Goal: Communication & Community: Answer question/provide support

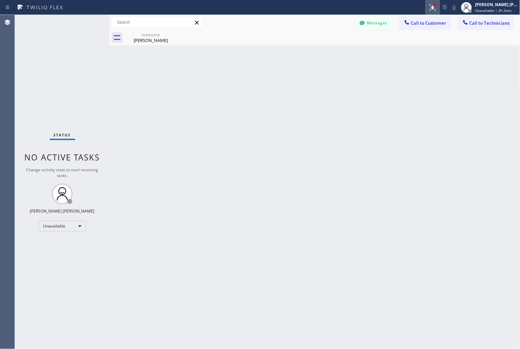
click at [436, 12] on button at bounding box center [433, 7] width 15 height 15
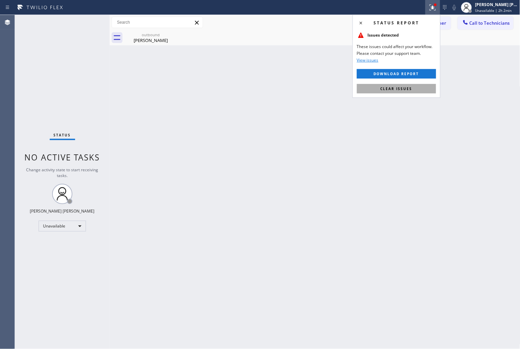
click at [418, 87] on button "Clear issues" at bounding box center [396, 88] width 79 height 9
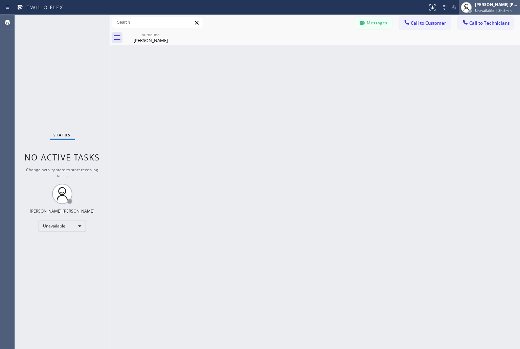
click at [510, 10] on span "Unavailable | 2h 2min" at bounding box center [494, 10] width 37 height 5
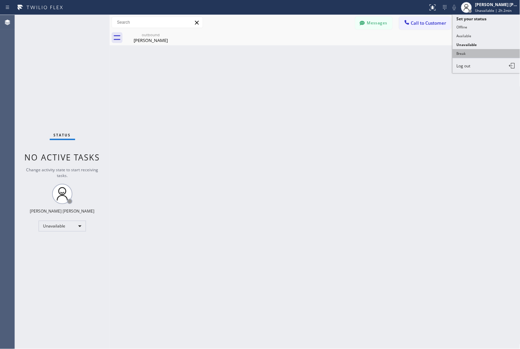
click at [468, 57] on button "Break" at bounding box center [487, 53] width 68 height 9
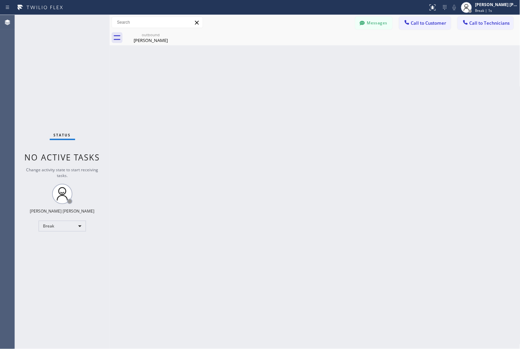
click at [251, 83] on div "Back to Dashboard Change Sender ID Customers Technicians KD Krissy Do [DATE] 02…" at bounding box center [315, 182] width 411 height 334
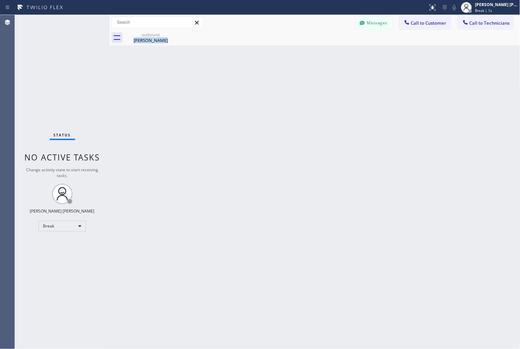
click at [251, 83] on div "Back to Dashboard Change Sender ID Customers Technicians KD Krissy Do [DATE] 02…" at bounding box center [315, 182] width 411 height 334
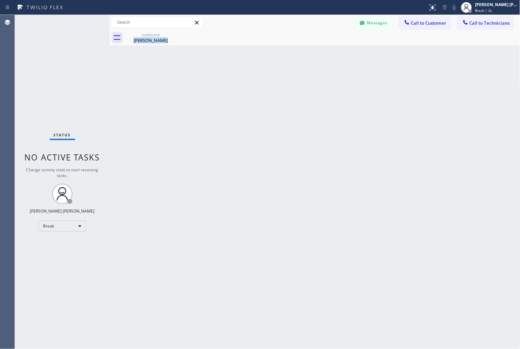
click at [251, 83] on div "Back to Dashboard Change Sender ID Customers Technicians KD Krissy Do [DATE] 02…" at bounding box center [315, 182] width 411 height 334
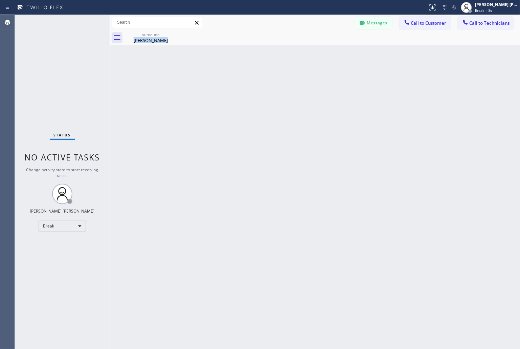
click at [251, 83] on div "Back to Dashboard Change Sender ID Customers Technicians KD Krissy Do [DATE] 02…" at bounding box center [315, 182] width 411 height 334
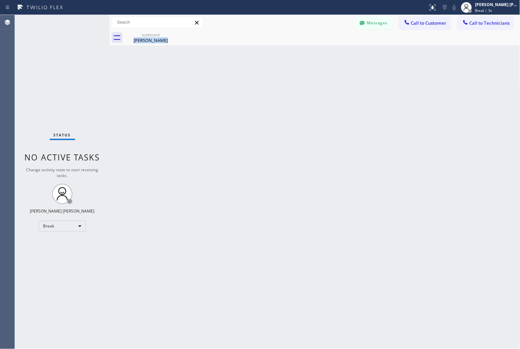
click at [251, 83] on div "Back to Dashboard Change Sender ID Customers Technicians KD Krissy Do [DATE] 02…" at bounding box center [315, 182] width 411 height 334
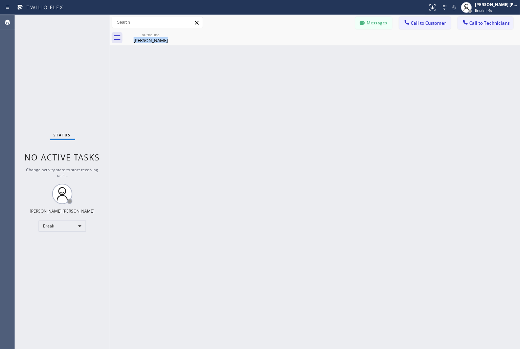
click at [251, 83] on div "Back to Dashboard Change Sender ID Customers Technicians KD Krissy Do [DATE] 02…" at bounding box center [315, 182] width 411 height 334
click at [279, 116] on div "Back to Dashboard Change Sender ID Customers Technicians KD Krissy Do [DATE] 02…" at bounding box center [315, 182] width 411 height 334
click at [281, 117] on div "Back to Dashboard Change Sender ID Customers Technicians KD Krissy Do [DATE] 02…" at bounding box center [315, 182] width 411 height 334
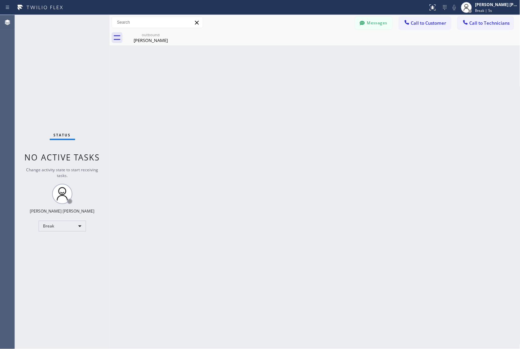
click at [281, 117] on div "Back to Dashboard Change Sender ID Customers Technicians KD Krissy Do [DATE] 02…" at bounding box center [315, 182] width 411 height 334
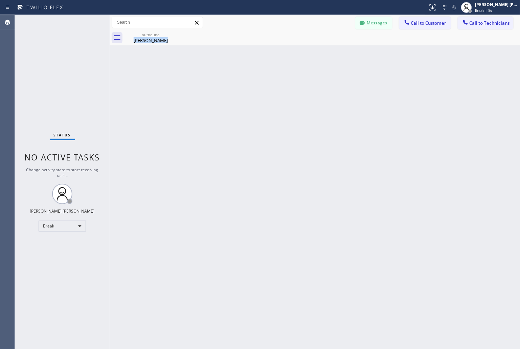
click at [281, 117] on div "Back to Dashboard Change Sender ID Customers Technicians KD Krissy Do [DATE] 02…" at bounding box center [315, 182] width 411 height 334
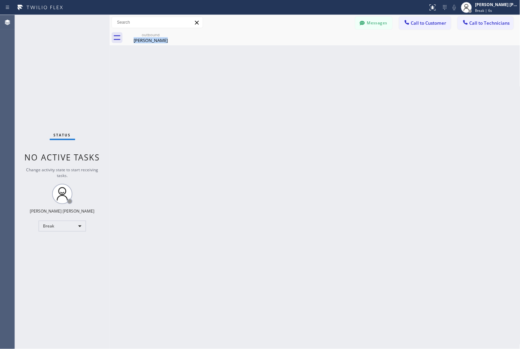
click at [281, 117] on div "Back to Dashboard Change Sender ID Customers Technicians KD Krissy Do [DATE] 02…" at bounding box center [315, 182] width 411 height 334
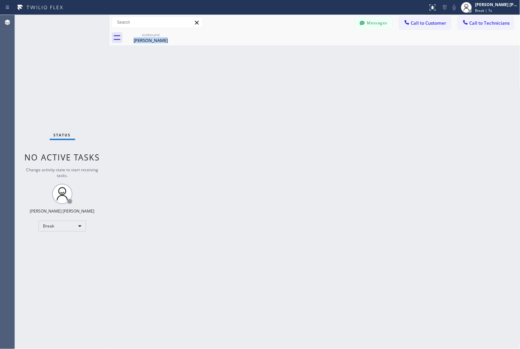
click at [281, 117] on div "Back to Dashboard Change Sender ID Customers Technicians KD Krissy Do [DATE] 02…" at bounding box center [315, 182] width 411 height 334
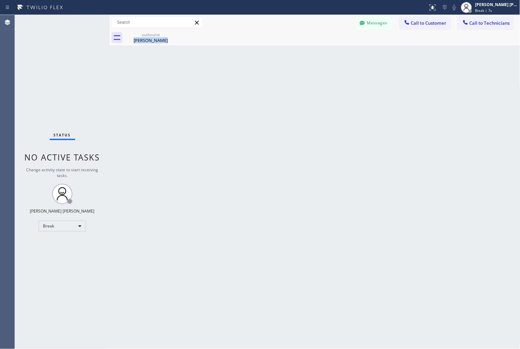
click at [281, 117] on div "Back to Dashboard Change Sender ID Customers Technicians KD Krissy Do [DATE] 02…" at bounding box center [315, 182] width 411 height 334
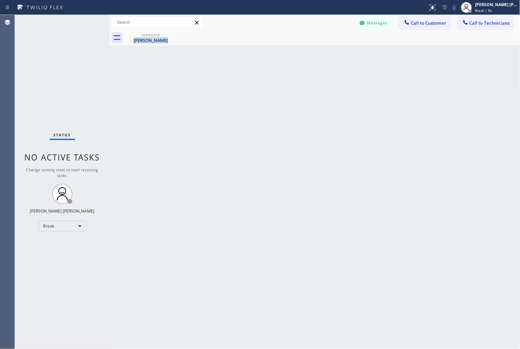
click at [281, 117] on div "Back to Dashboard Change Sender ID Customers Technicians KD Krissy Do [DATE] 02…" at bounding box center [315, 182] width 411 height 334
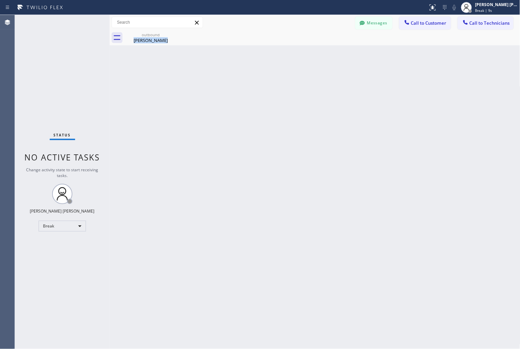
click at [281, 117] on div "Back to Dashboard Change Sender ID Customers Technicians KD Krissy Do [DATE] 02…" at bounding box center [315, 182] width 411 height 334
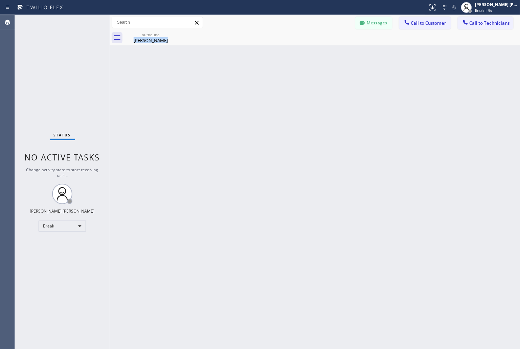
click at [281, 117] on div "Back to Dashboard Change Sender ID Customers Technicians KD Krissy Do [DATE] 02…" at bounding box center [315, 182] width 411 height 334
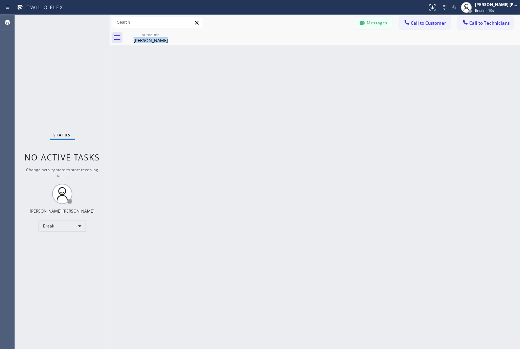
click at [281, 117] on div "Back to Dashboard Change Sender ID Customers Technicians KD Krissy Do [DATE] 02…" at bounding box center [315, 182] width 411 height 334
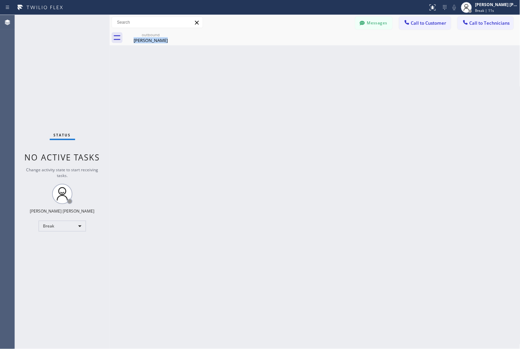
click at [281, 117] on div "Back to Dashboard Change Sender ID Customers Technicians KD Krissy Do [DATE] 02…" at bounding box center [315, 182] width 411 height 334
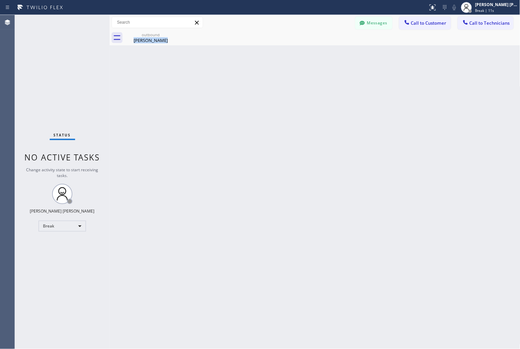
click at [281, 117] on div "Back to Dashboard Change Sender ID Customers Technicians KD Krissy Do [DATE] 02…" at bounding box center [315, 182] width 411 height 334
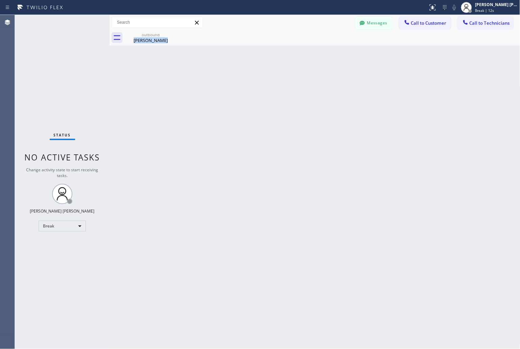
click at [281, 117] on div "Back to Dashboard Change Sender ID Customers Technicians KD Krissy Do [DATE] 02…" at bounding box center [315, 182] width 411 height 334
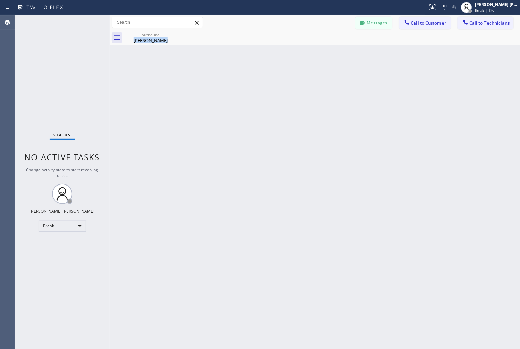
click at [281, 117] on div "Back to Dashboard Change Sender ID Customers Technicians KD Krissy Do [DATE] 02…" at bounding box center [315, 182] width 411 height 334
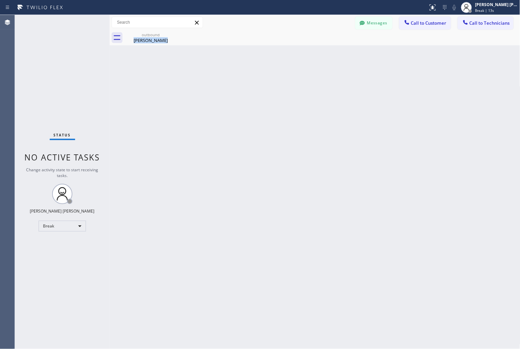
click at [281, 117] on div "Back to Dashboard Change Sender ID Customers Technicians KD Krissy Do [DATE] 02…" at bounding box center [315, 182] width 411 height 334
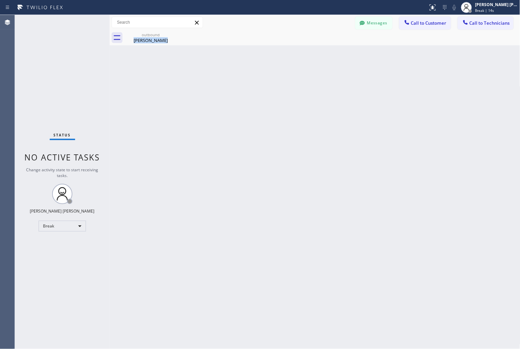
click at [281, 117] on div "Back to Dashboard Change Sender ID Customers Technicians KD Krissy Do [DATE] 02…" at bounding box center [315, 182] width 411 height 334
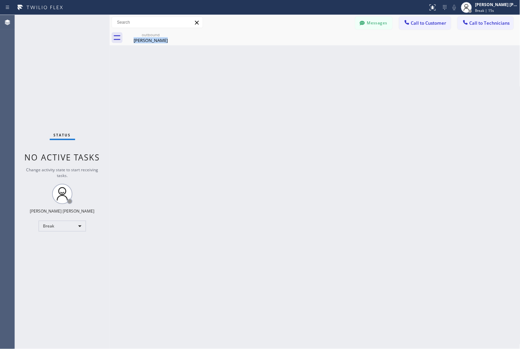
click at [281, 117] on div "Back to Dashboard Change Sender ID Customers Technicians KD Krissy Do [DATE] 02…" at bounding box center [315, 182] width 411 height 334
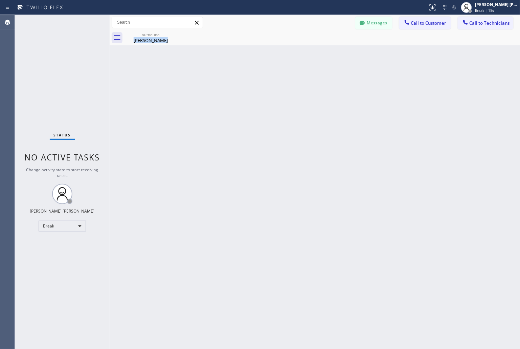
click at [281, 117] on div "Back to Dashboard Change Sender ID Customers Technicians KD Krissy Do [DATE] 02…" at bounding box center [315, 182] width 411 height 334
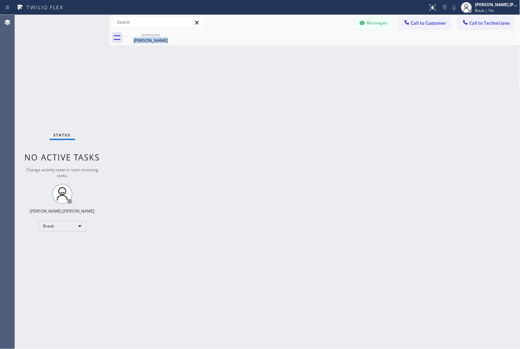
click at [281, 117] on div "Back to Dashboard Change Sender ID Customers Technicians KD Krissy Do [DATE] 02…" at bounding box center [315, 182] width 411 height 334
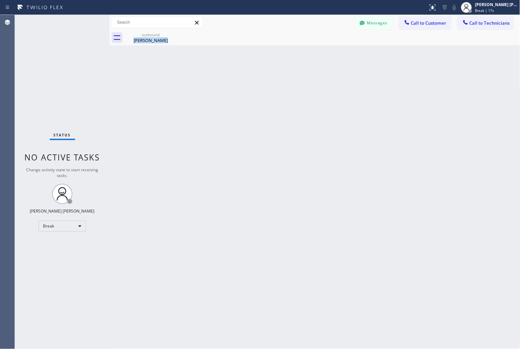
click at [281, 117] on div "Back to Dashboard Change Sender ID Customers Technicians KD Krissy Do [DATE] 02…" at bounding box center [315, 182] width 411 height 334
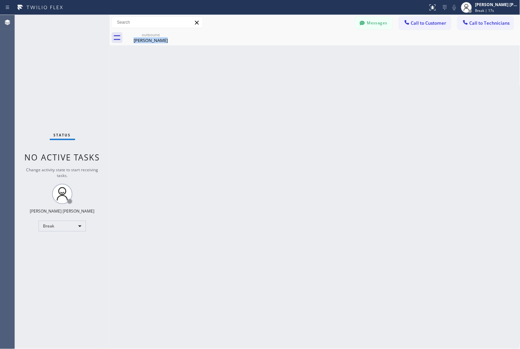
click at [281, 117] on div "Back to Dashboard Change Sender ID Customers Technicians KD Krissy Do [DATE] 02…" at bounding box center [315, 182] width 411 height 334
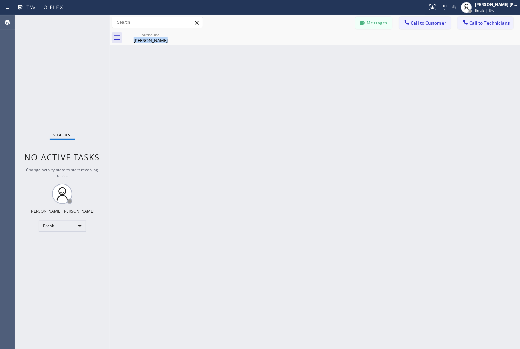
click at [281, 117] on div "Back to Dashboard Change Sender ID Customers Technicians KD Krissy Do [DATE] 02…" at bounding box center [315, 182] width 411 height 334
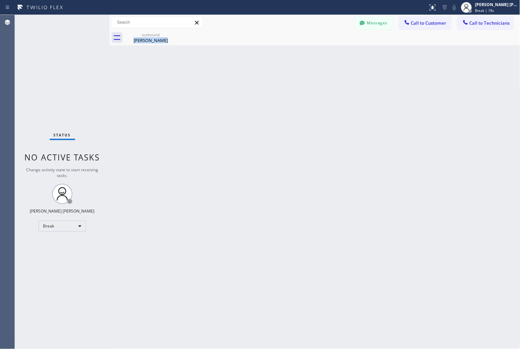
click at [281, 117] on div "Back to Dashboard Change Sender ID Customers Technicians KD Krissy Do [DATE] 02…" at bounding box center [315, 182] width 411 height 334
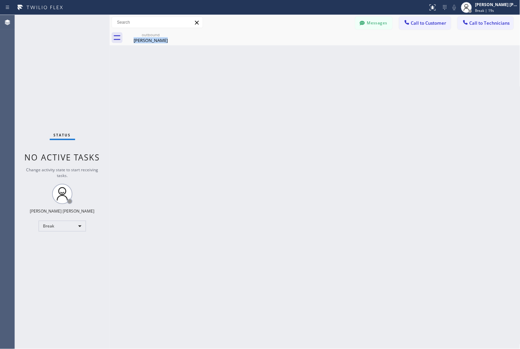
click at [281, 117] on div "Back to Dashboard Change Sender ID Customers Technicians KD Krissy Do [DATE] 02…" at bounding box center [315, 182] width 411 height 334
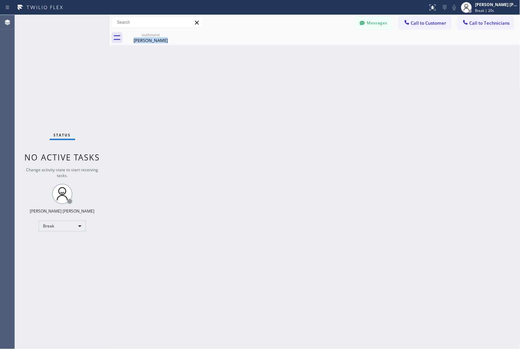
click at [281, 117] on div "Back to Dashboard Change Sender ID Customers Technicians KD Krissy Do [DATE] 02…" at bounding box center [315, 182] width 411 height 334
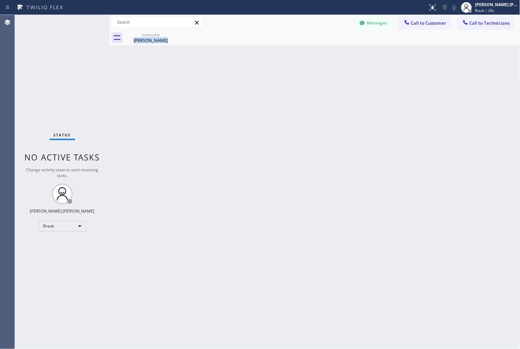
click at [281, 117] on div "Back to Dashboard Change Sender ID Customers Technicians KD Krissy Do [DATE] 02…" at bounding box center [315, 182] width 411 height 334
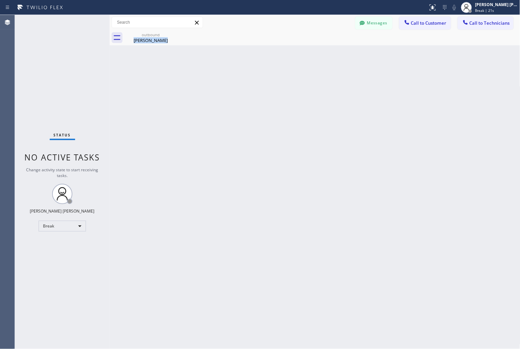
click at [281, 117] on div "Back to Dashboard Change Sender ID Customers Technicians KD Krissy Do [DATE] 02…" at bounding box center [315, 182] width 411 height 334
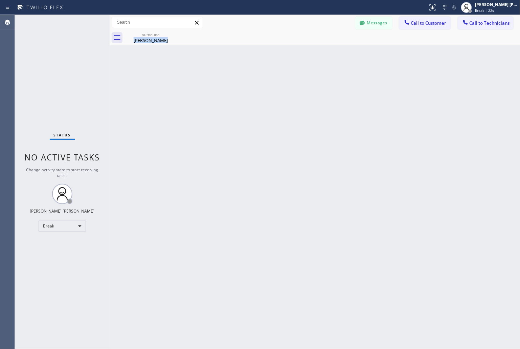
click at [281, 117] on div "Back to Dashboard Change Sender ID Customers Technicians KD Krissy Do [DATE] 02…" at bounding box center [315, 182] width 411 height 334
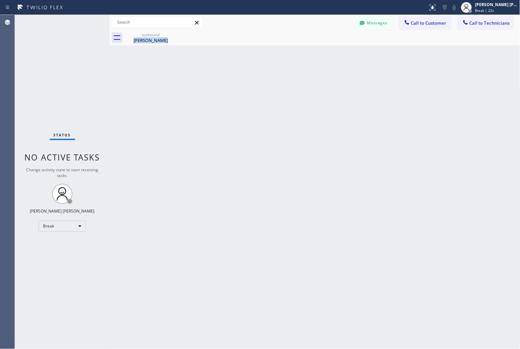
click at [281, 117] on div "Back to Dashboard Change Sender ID Customers Technicians KD Krissy Do [DATE] 02…" at bounding box center [315, 182] width 411 height 334
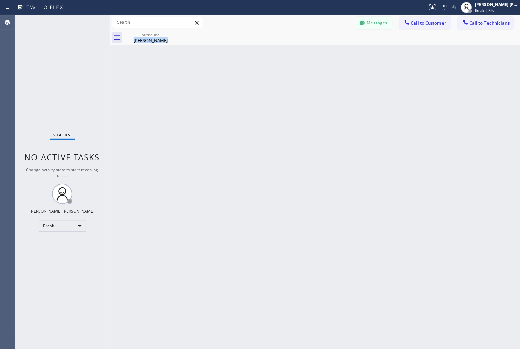
click at [281, 117] on div "Back to Dashboard Change Sender ID Customers Technicians KD Krissy Do [DATE] 02…" at bounding box center [315, 182] width 411 height 334
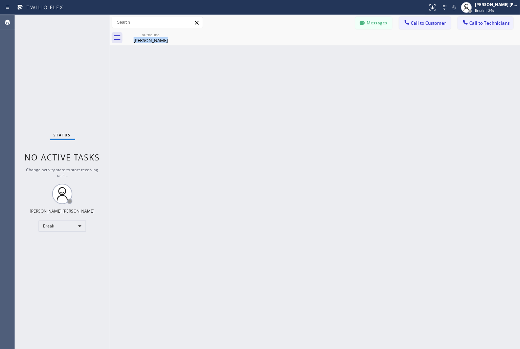
click at [281, 117] on div "Back to Dashboard Change Sender ID Customers Technicians KD Krissy Do [DATE] 02…" at bounding box center [315, 182] width 411 height 334
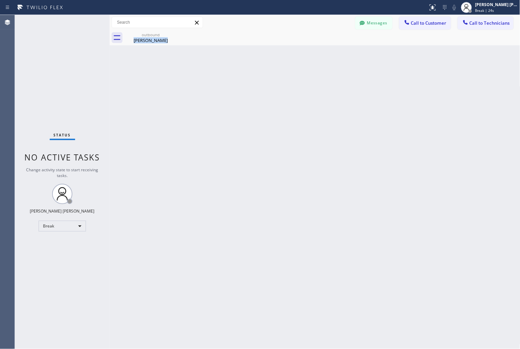
click at [281, 117] on div "Back to Dashboard Change Sender ID Customers Technicians KD Krissy Do [DATE] 02…" at bounding box center [315, 182] width 411 height 334
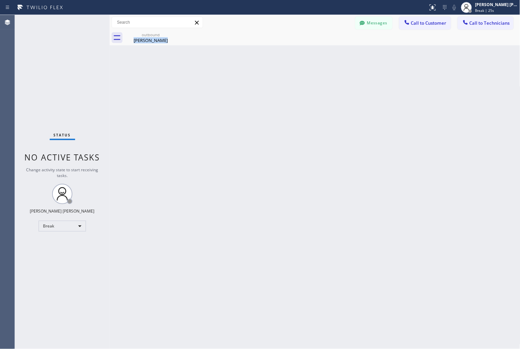
click at [281, 117] on div "Back to Dashboard Change Sender ID Customers Technicians KD Krissy Do [DATE] 02…" at bounding box center [315, 182] width 411 height 334
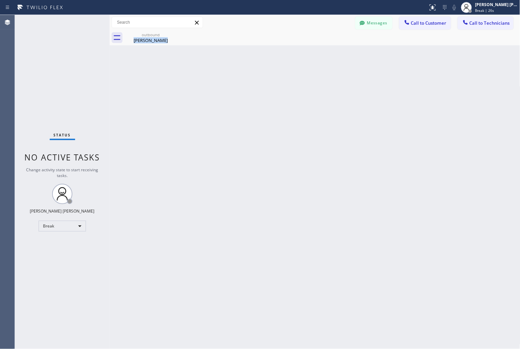
click at [281, 117] on div "Back to Dashboard Change Sender ID Customers Technicians KD Krissy Do [DATE] 02…" at bounding box center [315, 182] width 411 height 334
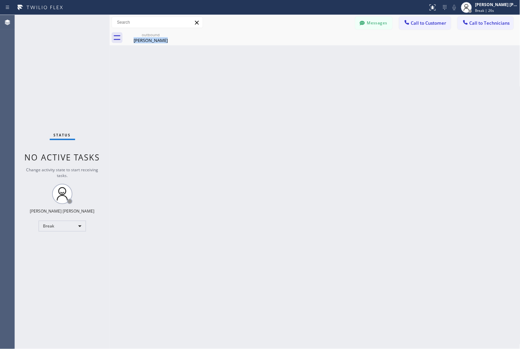
click at [281, 117] on div "Back to Dashboard Change Sender ID Customers Technicians KD Krissy Do [DATE] 02…" at bounding box center [315, 182] width 411 height 334
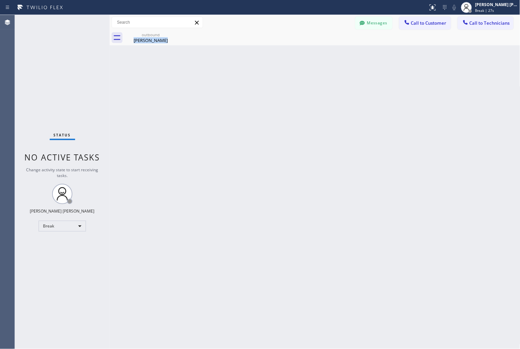
click at [281, 117] on div "Back to Dashboard Change Sender ID Customers Technicians KD Krissy Do [DATE] 02…" at bounding box center [315, 182] width 411 height 334
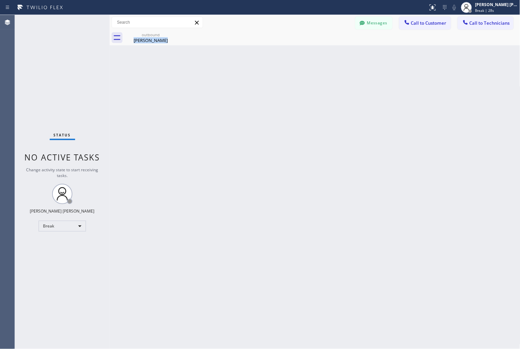
click at [281, 117] on div "Back to Dashboard Change Sender ID Customers Technicians KD Krissy Do [DATE] 02…" at bounding box center [315, 182] width 411 height 334
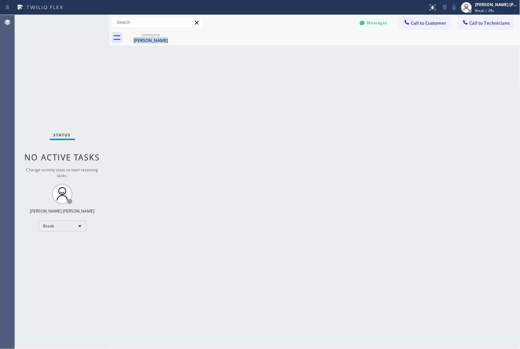
click at [281, 117] on div "Back to Dashboard Change Sender ID Customers Technicians KD Krissy Do [DATE] 02…" at bounding box center [315, 182] width 411 height 334
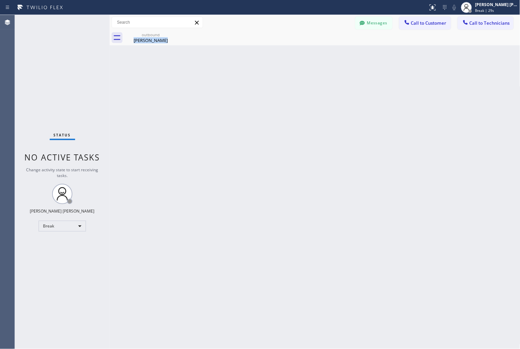
click at [281, 117] on div "Back to Dashboard Change Sender ID Customers Technicians KD Krissy Do [DATE] 02…" at bounding box center [315, 182] width 411 height 334
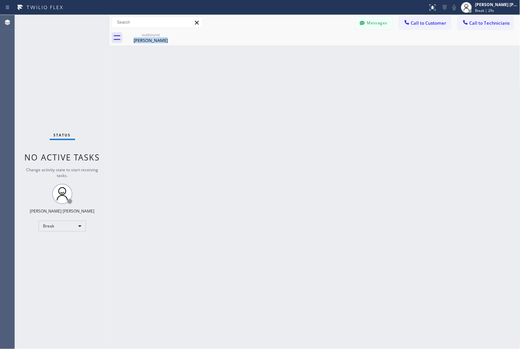
click at [281, 117] on div "Back to Dashboard Change Sender ID Customers Technicians KD Krissy Do [DATE] 02…" at bounding box center [315, 182] width 411 height 334
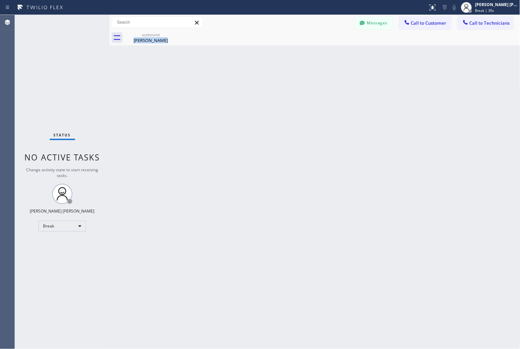
click at [281, 117] on div "Back to Dashboard Change Sender ID Customers Technicians KD Krissy Do [DATE] 02…" at bounding box center [315, 182] width 411 height 334
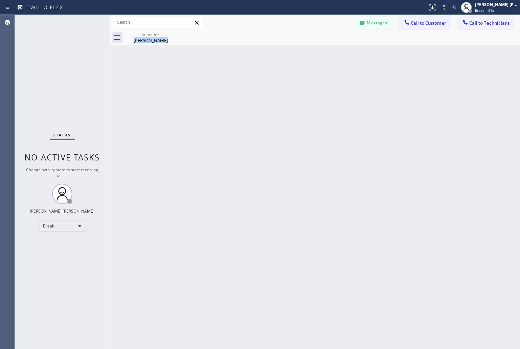
click at [281, 117] on div "Back to Dashboard Change Sender ID Customers Technicians KD Krissy Do [DATE] 02…" at bounding box center [315, 182] width 411 height 334
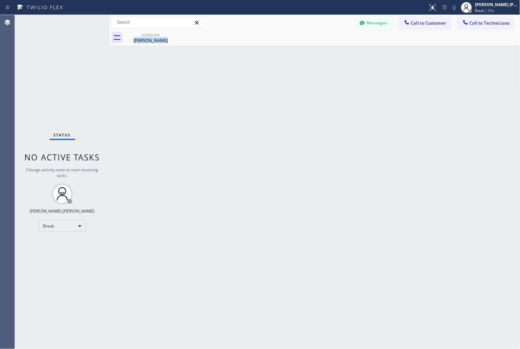
click at [281, 117] on div "Back to Dashboard Change Sender ID Customers Technicians KD Krissy Do [DATE] 02…" at bounding box center [315, 182] width 411 height 334
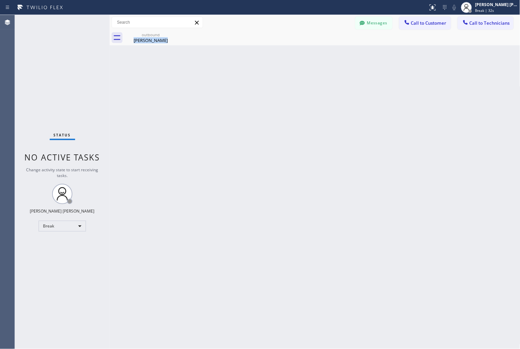
click at [281, 117] on div "Back to Dashboard Change Sender ID Customers Technicians KD Krissy Do [DATE] 02…" at bounding box center [315, 182] width 411 height 334
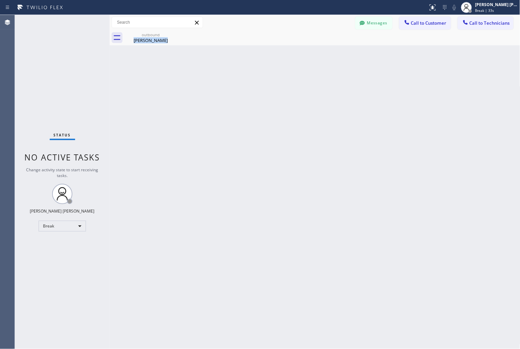
click at [281, 117] on div "Back to Dashboard Change Sender ID Customers Technicians KD Krissy Do [DATE] 02…" at bounding box center [315, 182] width 411 height 334
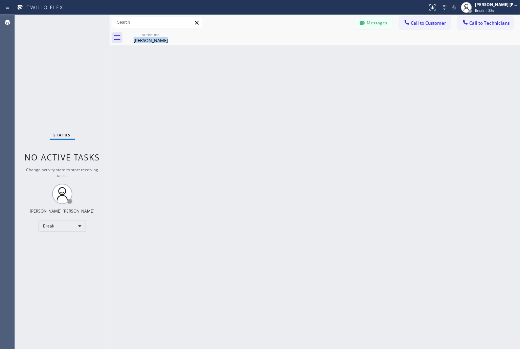
click at [281, 117] on div "Back to Dashboard Change Sender ID Customers Technicians KD Krissy Do [DATE] 02…" at bounding box center [315, 182] width 411 height 334
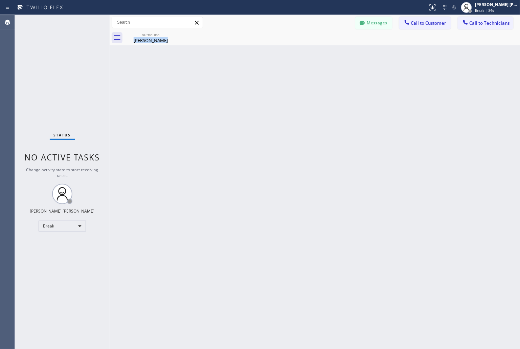
click at [281, 117] on div "Back to Dashboard Change Sender ID Customers Technicians KD Krissy Do [DATE] 02…" at bounding box center [315, 182] width 411 height 334
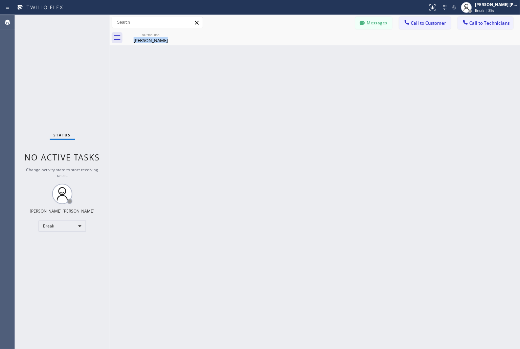
click at [281, 117] on div "Back to Dashboard Change Sender ID Customers Technicians KD Krissy Do [DATE] 02…" at bounding box center [315, 182] width 411 height 334
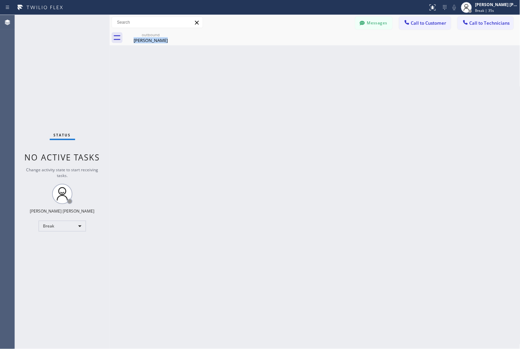
click at [281, 117] on div "Back to Dashboard Change Sender ID Customers Technicians KD Krissy Do [DATE] 02…" at bounding box center [315, 182] width 411 height 334
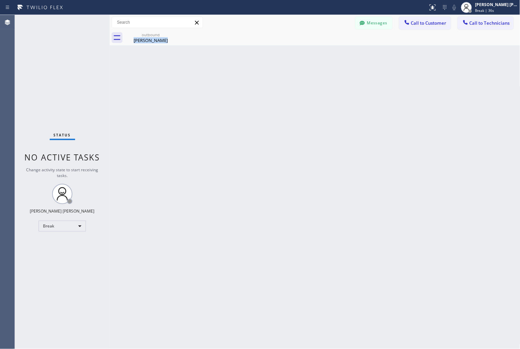
click at [281, 117] on div "Back to Dashboard Change Sender ID Customers Technicians KD Krissy Do [DATE] 02…" at bounding box center [315, 182] width 411 height 334
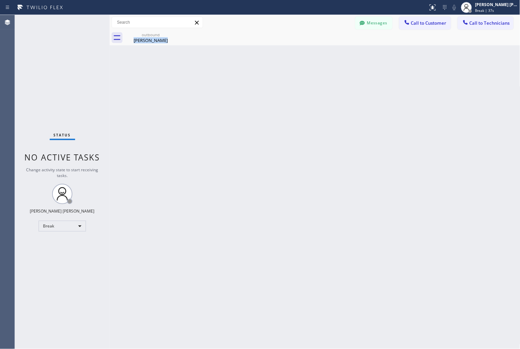
click at [281, 117] on div "Back to Dashboard Change Sender ID Customers Technicians KD Krissy Do [DATE] 02…" at bounding box center [315, 182] width 411 height 334
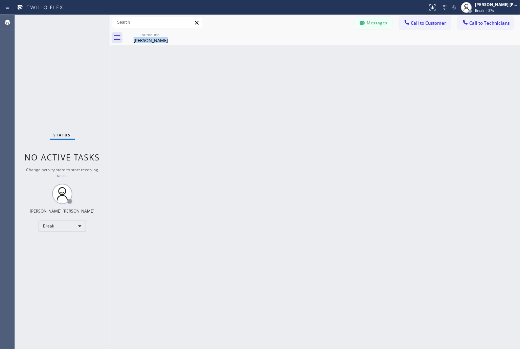
click at [281, 117] on div "Back to Dashboard Change Sender ID Customers Technicians KD Krissy Do [DATE] 02…" at bounding box center [315, 182] width 411 height 334
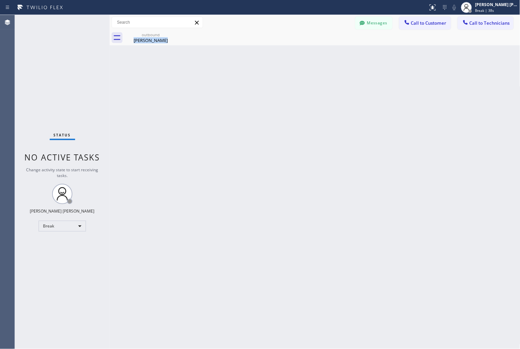
click at [281, 117] on div "Back to Dashboard Change Sender ID Customers Technicians KD Krissy Do [DATE] 02…" at bounding box center [315, 182] width 411 height 334
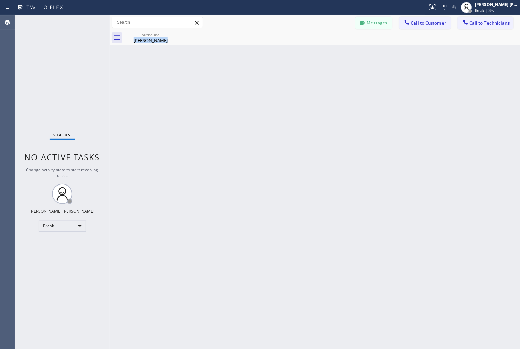
click at [281, 117] on div "Back to Dashboard Change Sender ID Customers Technicians KD Krissy Do [DATE] 02…" at bounding box center [315, 182] width 411 height 334
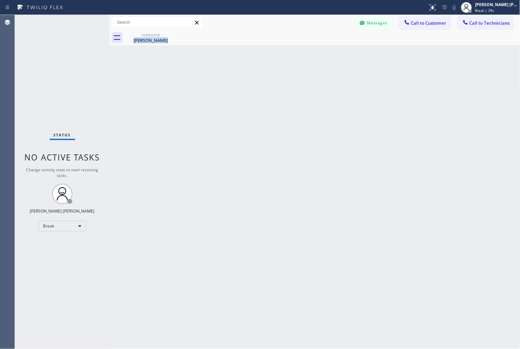
click at [281, 117] on div "Back to Dashboard Change Sender ID Customers Technicians KD Krissy Do [DATE] 02…" at bounding box center [315, 182] width 411 height 334
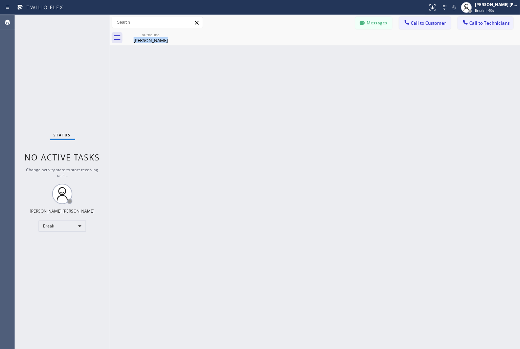
click at [281, 117] on div "Back to Dashboard Change Sender ID Customers Technicians KD Krissy Do [DATE] 02…" at bounding box center [315, 182] width 411 height 334
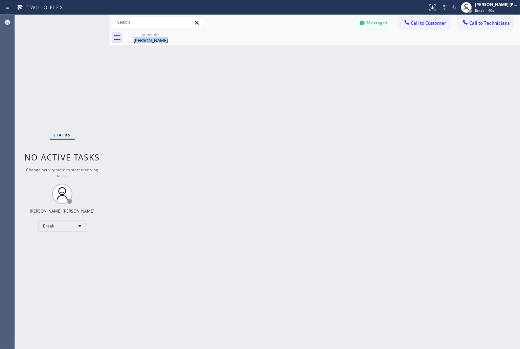
click at [281, 117] on div "Back to Dashboard Change Sender ID Customers Technicians KD Krissy Do [DATE] 02…" at bounding box center [315, 182] width 411 height 334
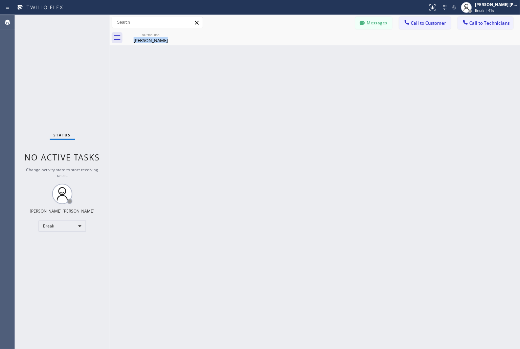
click at [281, 117] on div "Back to Dashboard Change Sender ID Customers Technicians KD Krissy Do [DATE] 02…" at bounding box center [315, 182] width 411 height 334
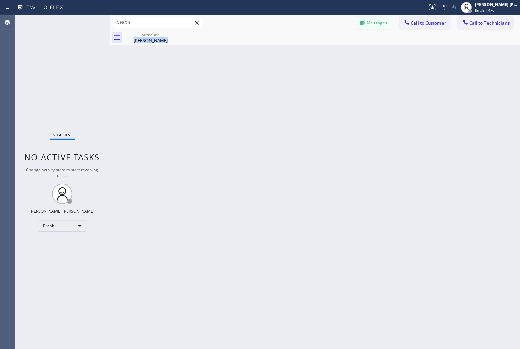
click at [281, 117] on div "Back to Dashboard Change Sender ID Customers Technicians KD Krissy Do [DATE] 02…" at bounding box center [315, 182] width 411 height 334
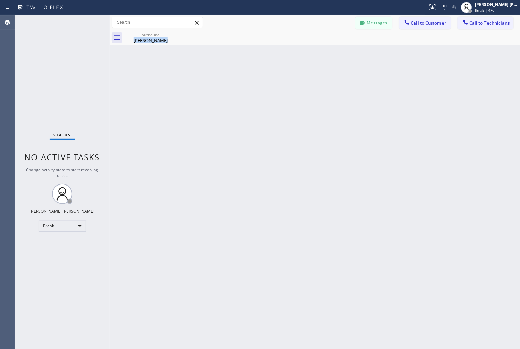
click at [281, 117] on div "Back to Dashboard Change Sender ID Customers Technicians KD Krissy Do [DATE] 02…" at bounding box center [315, 182] width 411 height 334
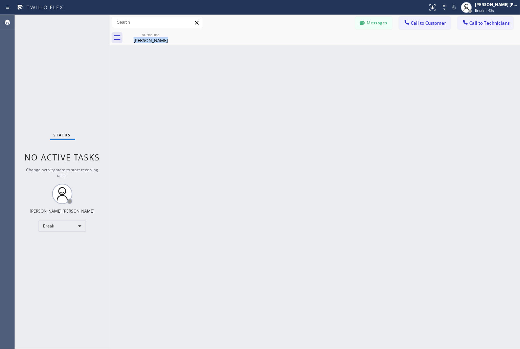
click at [281, 117] on div "Back to Dashboard Change Sender ID Customers Technicians KD Krissy Do [DATE] 02…" at bounding box center [315, 182] width 411 height 334
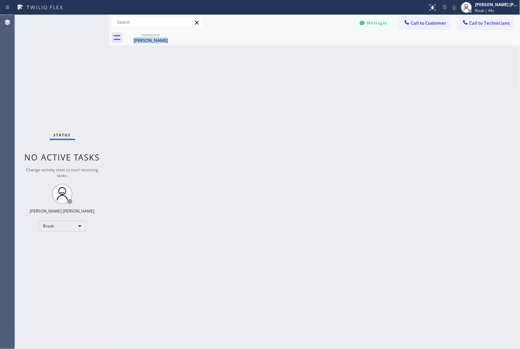
click at [281, 117] on div "Back to Dashboard Change Sender ID Customers Technicians KD Krissy Do [DATE] 02…" at bounding box center [315, 182] width 411 height 334
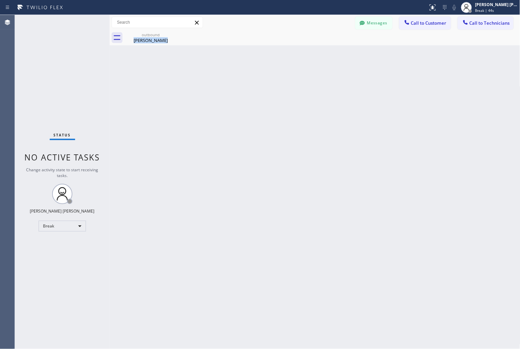
click at [281, 117] on div "Back to Dashboard Change Sender ID Customers Technicians KD Krissy Do [DATE] 02…" at bounding box center [315, 182] width 411 height 334
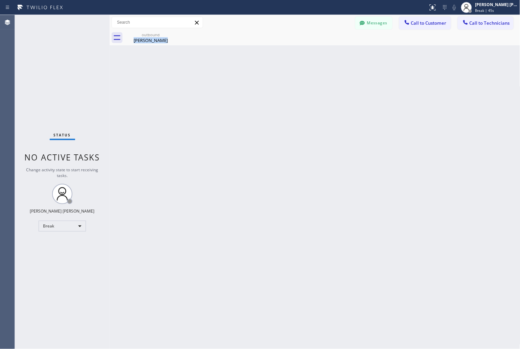
click at [281, 117] on div "Back to Dashboard Change Sender ID Customers Technicians KD Krissy Do [DATE] 02…" at bounding box center [315, 182] width 411 height 334
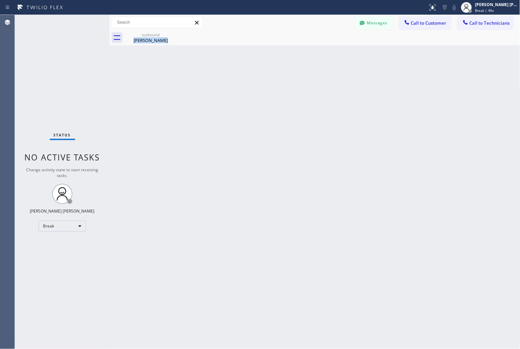
click at [281, 117] on div "Back to Dashboard Change Sender ID Customers Technicians KD Krissy Do [DATE] 02…" at bounding box center [315, 182] width 411 height 334
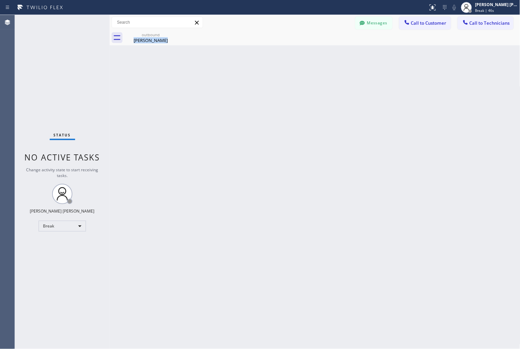
click at [281, 117] on div "Back to Dashboard Change Sender ID Customers Technicians KD Krissy Do [DATE] 02…" at bounding box center [315, 182] width 411 height 334
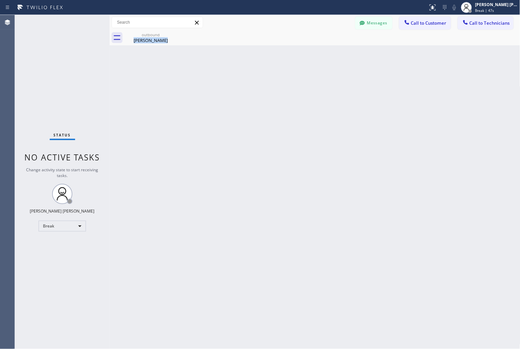
click at [281, 117] on div "Back to Dashboard Change Sender ID Customers Technicians KD Krissy Do [DATE] 02…" at bounding box center [315, 182] width 411 height 334
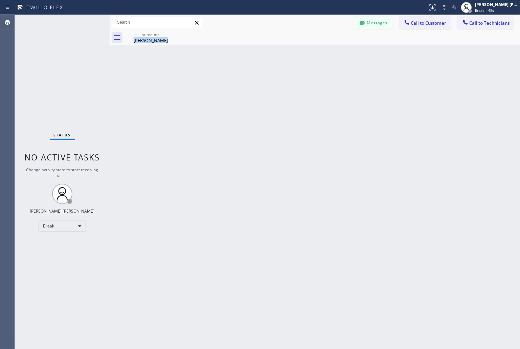
click at [281, 117] on div "Back to Dashboard Change Sender ID Customers Technicians KD Krissy Do [DATE] 02…" at bounding box center [315, 182] width 411 height 334
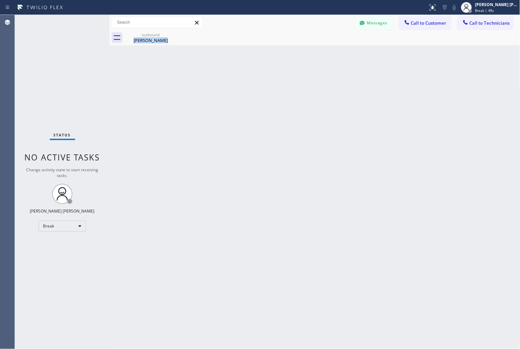
click at [281, 117] on div "Back to Dashboard Change Sender ID Customers Technicians KD Krissy Do [DATE] 02…" at bounding box center [315, 182] width 411 height 334
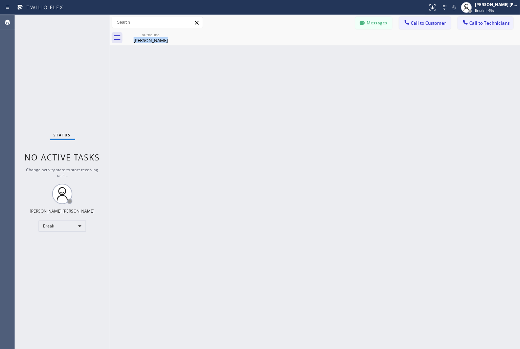
click at [281, 117] on div "Back to Dashboard Change Sender ID Customers Technicians KD Krissy Do [DATE] 02…" at bounding box center [315, 182] width 411 height 334
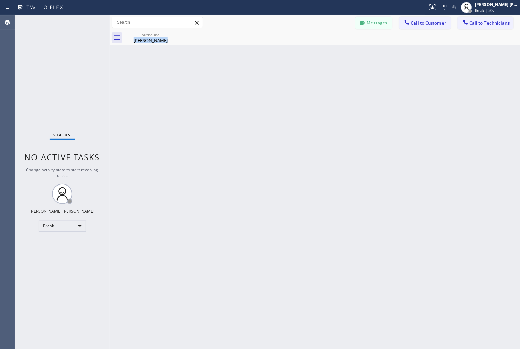
click at [281, 117] on div "Back to Dashboard Change Sender ID Customers Technicians KD Krissy Do [DATE] 02…" at bounding box center [315, 182] width 411 height 334
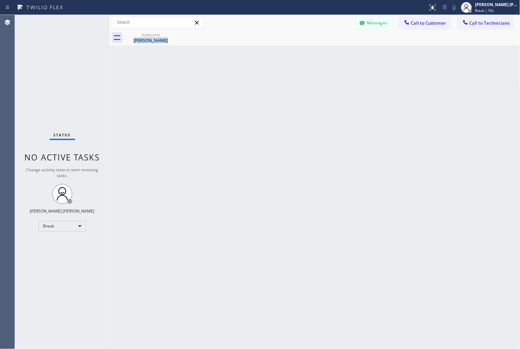
click at [281, 117] on div "Back to Dashboard Change Sender ID Customers Technicians KD Krissy Do [DATE] 02…" at bounding box center [315, 182] width 411 height 334
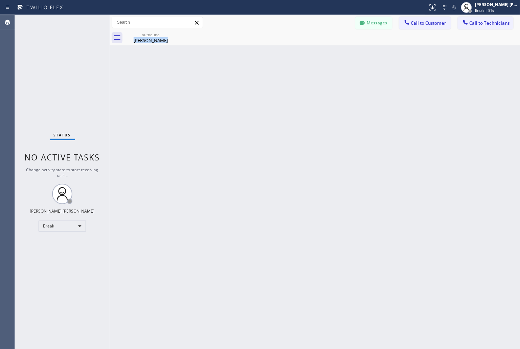
click at [281, 117] on div "Back to Dashboard Change Sender ID Customers Technicians KD Krissy Do [DATE] 02…" at bounding box center [315, 182] width 411 height 334
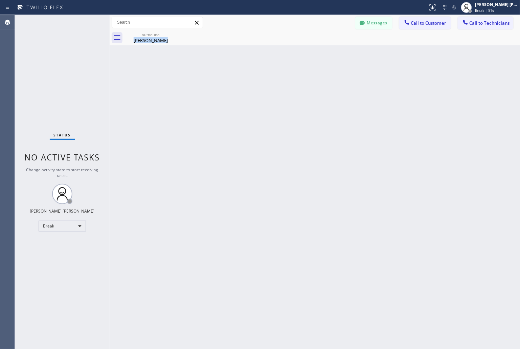
click at [281, 117] on div "Back to Dashboard Change Sender ID Customers Technicians KD Krissy Do [DATE] 02…" at bounding box center [315, 182] width 411 height 334
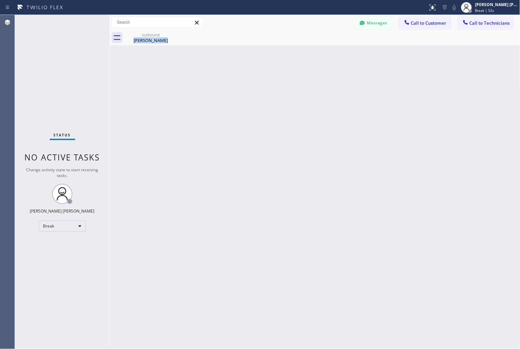
click at [281, 117] on div "Back to Dashboard Change Sender ID Customers Technicians KD Krissy Do [DATE] 02…" at bounding box center [315, 182] width 411 height 334
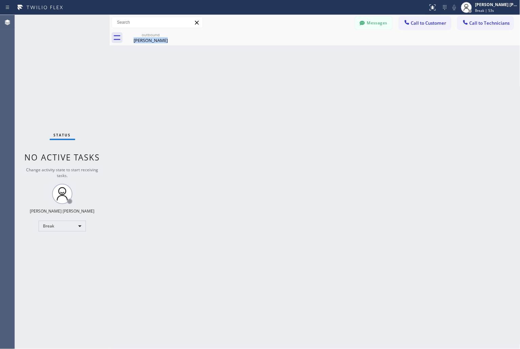
click at [281, 117] on div "Back to Dashboard Change Sender ID Customers Technicians KD Krissy Do [DATE] 02…" at bounding box center [315, 182] width 411 height 334
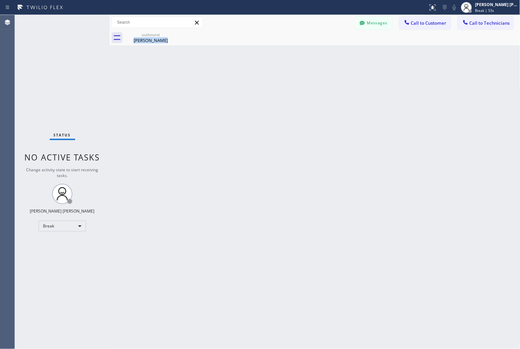
click at [281, 117] on div "Back to Dashboard Change Sender ID Customers Technicians KD Krissy Do [DATE] 02…" at bounding box center [315, 182] width 411 height 334
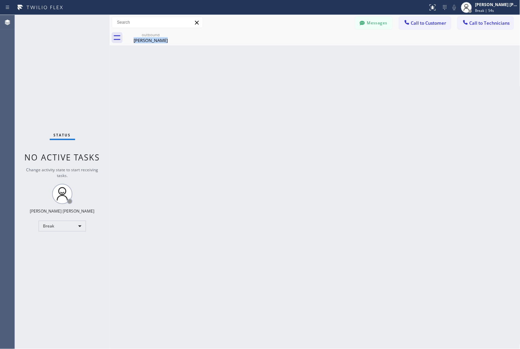
click at [281, 117] on div "Back to Dashboard Change Sender ID Customers Technicians KD Krissy Do [DATE] 02…" at bounding box center [315, 182] width 411 height 334
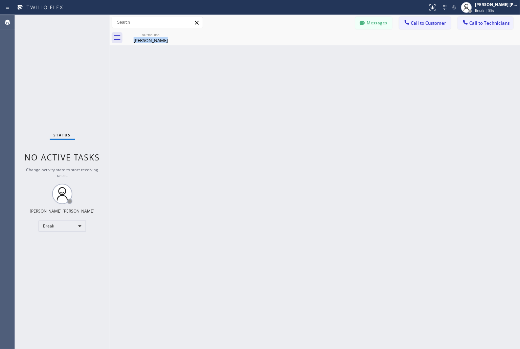
click at [281, 117] on div "Back to Dashboard Change Sender ID Customers Technicians KD Krissy Do [DATE] 02…" at bounding box center [315, 182] width 411 height 334
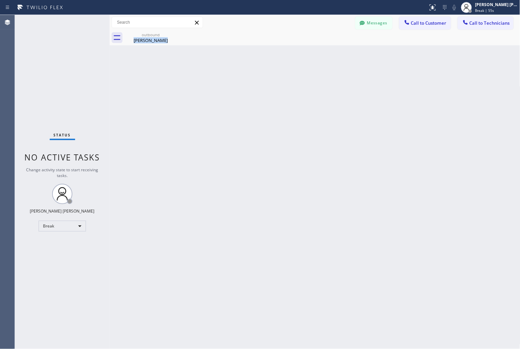
click at [281, 117] on div "Back to Dashboard Change Sender ID Customers Technicians KD Krissy Do [DATE] 02…" at bounding box center [315, 182] width 411 height 334
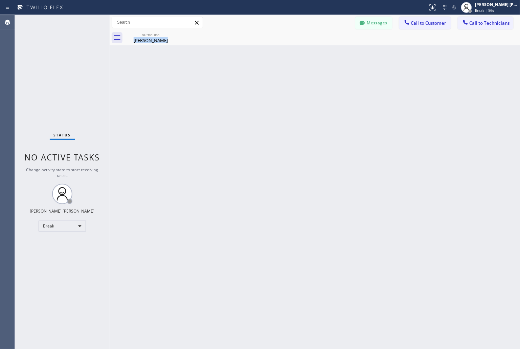
click at [281, 117] on div "Back to Dashboard Change Sender ID Customers Technicians KD Krissy Do [DATE] 02…" at bounding box center [315, 182] width 411 height 334
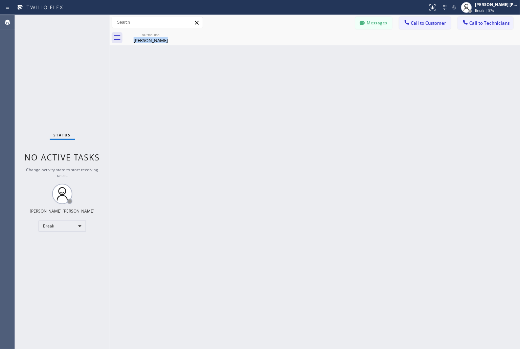
click at [281, 117] on div "Back to Dashboard Change Sender ID Customers Technicians KD Krissy Do [DATE] 02…" at bounding box center [315, 182] width 411 height 334
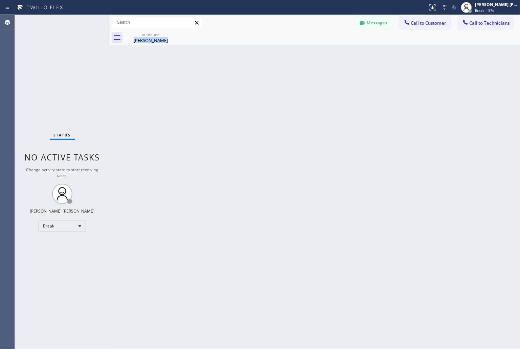
click at [281, 117] on div "Back to Dashboard Change Sender ID Customers Technicians KD Krissy Do [DATE] 02…" at bounding box center [315, 182] width 411 height 334
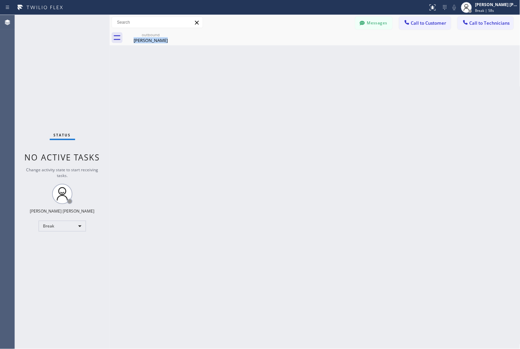
click at [281, 117] on div "Back to Dashboard Change Sender ID Customers Technicians KD Krissy Do [DATE] 02…" at bounding box center [315, 182] width 411 height 334
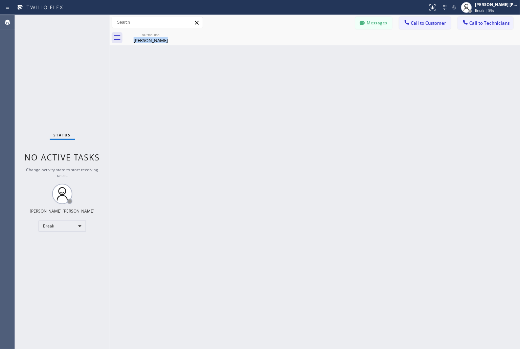
click at [281, 117] on div "Back to Dashboard Change Sender ID Customers Technicians KD Krissy Do [DATE] 02…" at bounding box center [315, 182] width 411 height 334
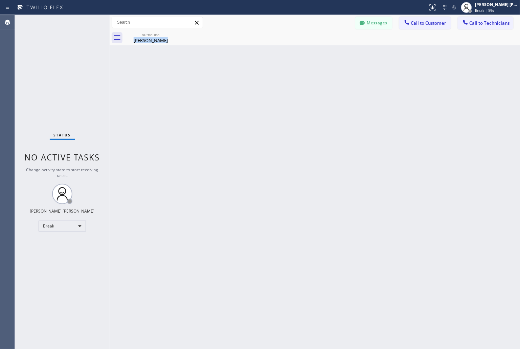
click at [281, 117] on div "Back to Dashboard Change Sender ID Customers Technicians KD Krissy Do [DATE] 02…" at bounding box center [315, 182] width 411 height 334
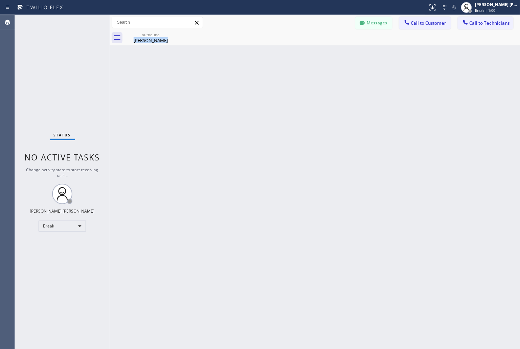
click at [281, 117] on div "Back to Dashboard Change Sender ID Customers Technicians KD Krissy Do [DATE] 02…" at bounding box center [315, 182] width 411 height 334
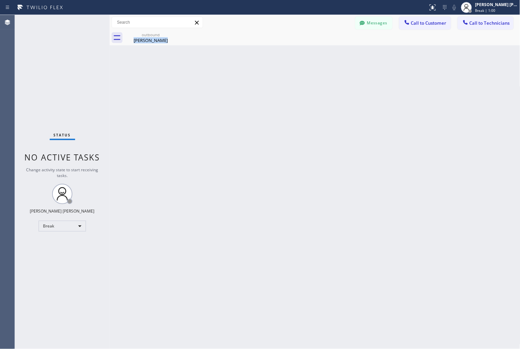
click at [281, 117] on div "Back to Dashboard Change Sender ID Customers Technicians KD Krissy Do [DATE] 02…" at bounding box center [315, 182] width 411 height 334
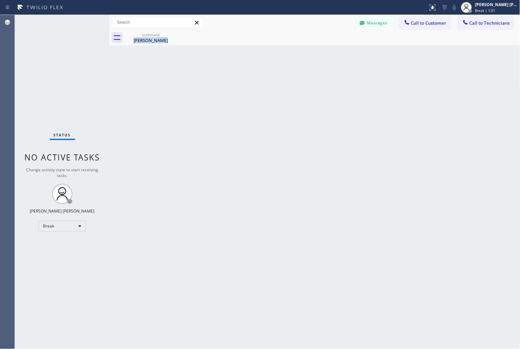
click at [281, 117] on div "Back to Dashboard Change Sender ID Customers Technicians KD Krissy Do [DATE] 02…" at bounding box center [315, 182] width 411 height 334
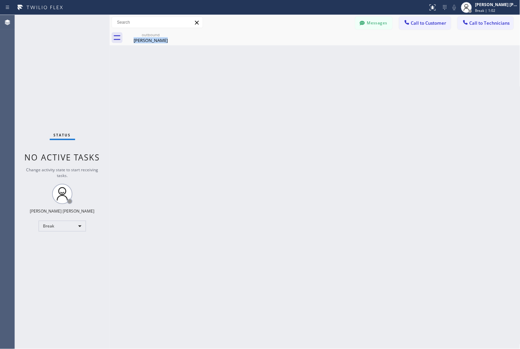
click at [281, 117] on div "Back to Dashboard Change Sender ID Customers Technicians KD Krissy Do [DATE] 02…" at bounding box center [315, 182] width 411 height 334
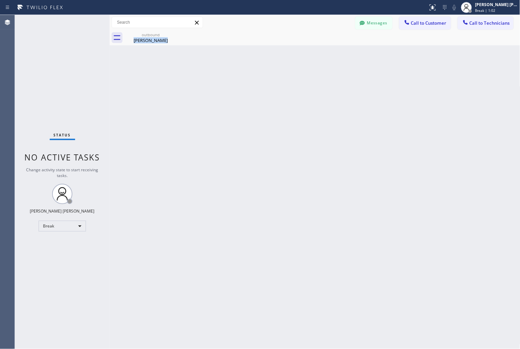
click at [281, 117] on div "Back to Dashboard Change Sender ID Customers Technicians KD Krissy Do [DATE] 02…" at bounding box center [315, 182] width 411 height 334
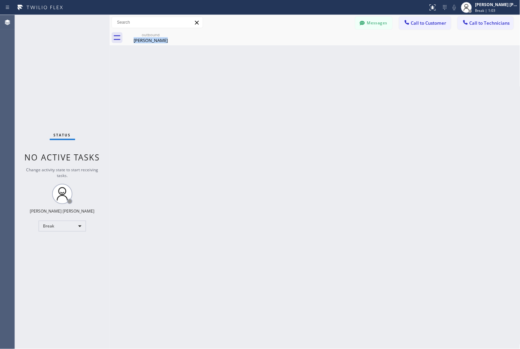
click at [281, 117] on div "Back to Dashboard Change Sender ID Customers Technicians KD Krissy Do [DATE] 02…" at bounding box center [315, 182] width 411 height 334
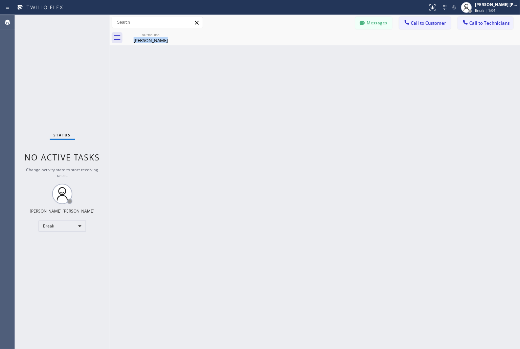
click at [281, 117] on div "Back to Dashboard Change Sender ID Customers Technicians KD Krissy Do [DATE] 02…" at bounding box center [315, 182] width 411 height 334
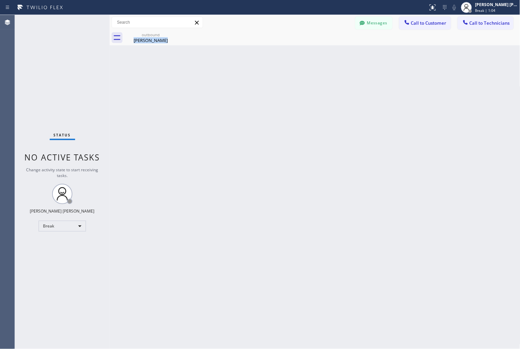
click at [281, 117] on div "Back to Dashboard Change Sender ID Customers Technicians KD Krissy Do [DATE] 02…" at bounding box center [315, 182] width 411 height 334
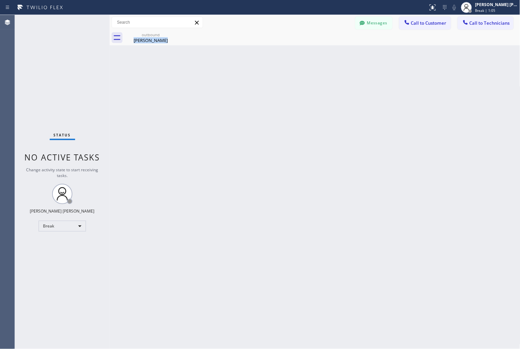
click at [281, 117] on div "Back to Dashboard Change Sender ID Customers Technicians KD Krissy Do [DATE] 02…" at bounding box center [315, 182] width 411 height 334
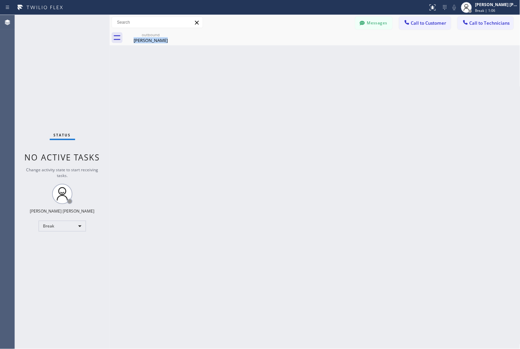
click at [281, 117] on div "Back to Dashboard Change Sender ID Customers Technicians KD Krissy Do [DATE] 02…" at bounding box center [315, 182] width 411 height 334
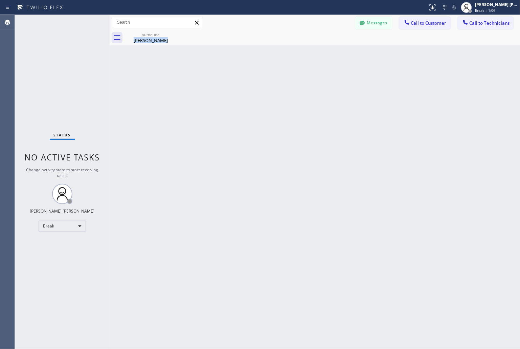
click at [281, 117] on div "Back to Dashboard Change Sender ID Customers Technicians KD Krissy Do [DATE] 02…" at bounding box center [315, 182] width 411 height 334
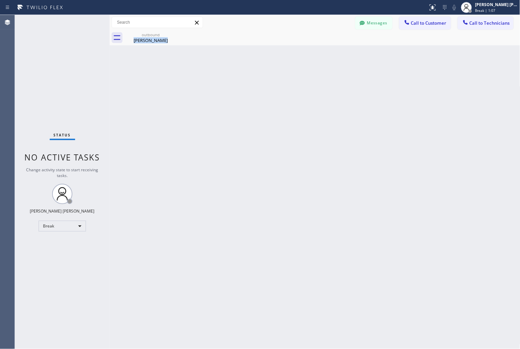
click at [281, 117] on div "Back to Dashboard Change Sender ID Customers Technicians KD Krissy Do [DATE] 02…" at bounding box center [315, 182] width 411 height 334
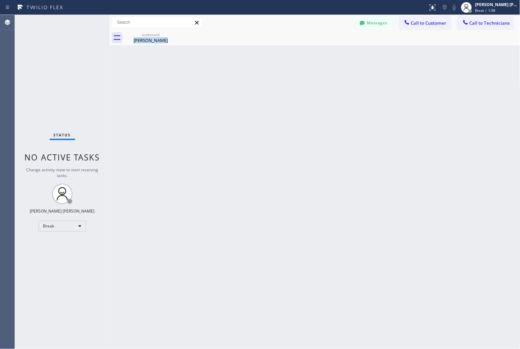
click at [281, 117] on div "Back to Dashboard Change Sender ID Customers Technicians KD Krissy Do [DATE] 02…" at bounding box center [315, 182] width 411 height 334
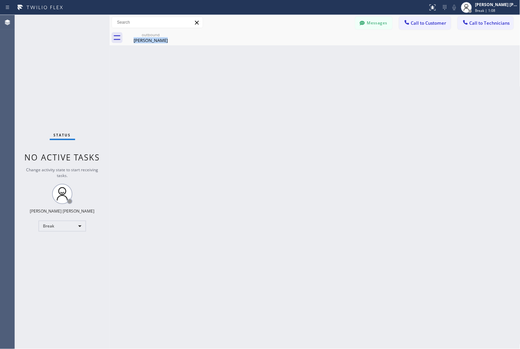
click at [281, 117] on div "Back to Dashboard Change Sender ID Customers Technicians KD Krissy Do [DATE] 02…" at bounding box center [315, 182] width 411 height 334
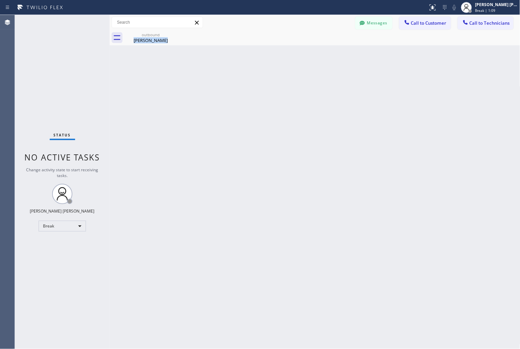
click at [281, 117] on div "Back to Dashboard Change Sender ID Customers Technicians KD Krissy Do [DATE] 02…" at bounding box center [315, 182] width 411 height 334
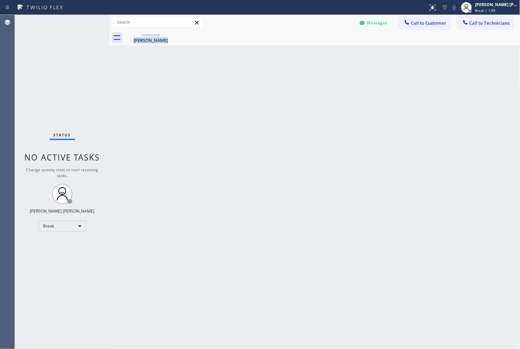
click at [281, 117] on div "Back to Dashboard Change Sender ID Customers Technicians KD Krissy Do [DATE] 02…" at bounding box center [315, 182] width 411 height 334
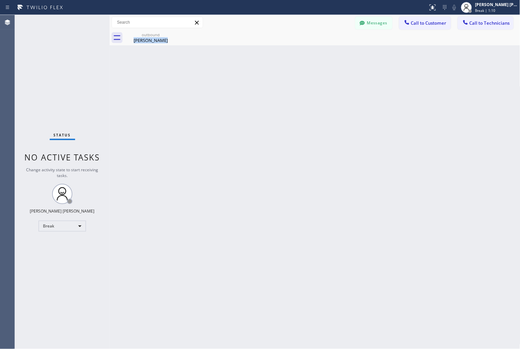
click at [281, 117] on div "Back to Dashboard Change Sender ID Customers Technicians KD Krissy Do [DATE] 02…" at bounding box center [315, 182] width 411 height 334
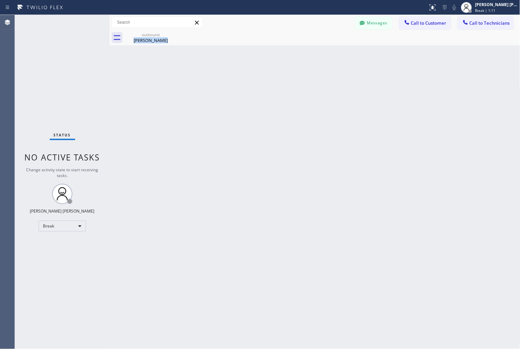
click at [281, 117] on div "Back to Dashboard Change Sender ID Customers Technicians KD Krissy Do [DATE] 02…" at bounding box center [315, 182] width 411 height 334
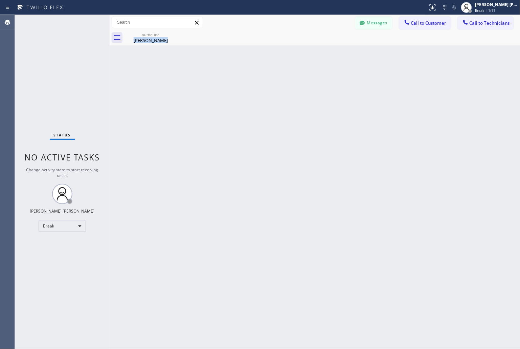
click at [281, 117] on div "Back to Dashboard Change Sender ID Customers Technicians KD Krissy Do [DATE] 02…" at bounding box center [315, 182] width 411 height 334
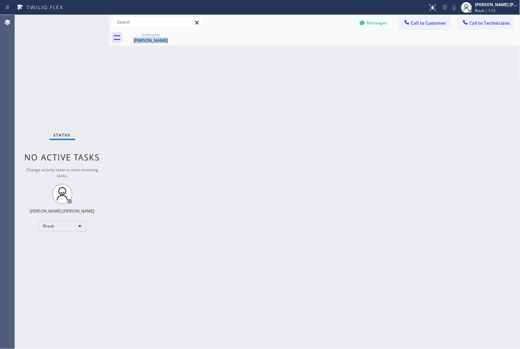
click at [281, 117] on div "Back to Dashboard Change Sender ID Customers Technicians KD Krissy Do [DATE] 02…" at bounding box center [315, 182] width 411 height 334
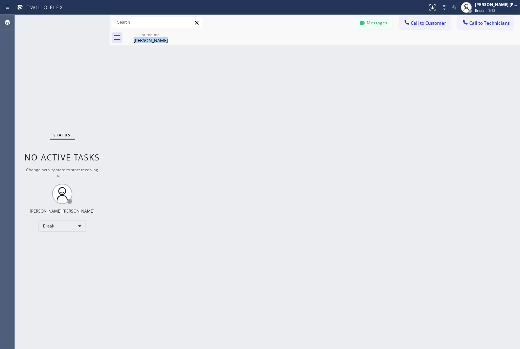
click at [281, 117] on div "Back to Dashboard Change Sender ID Customers Technicians KD Krissy Do [DATE] 02…" at bounding box center [315, 182] width 411 height 334
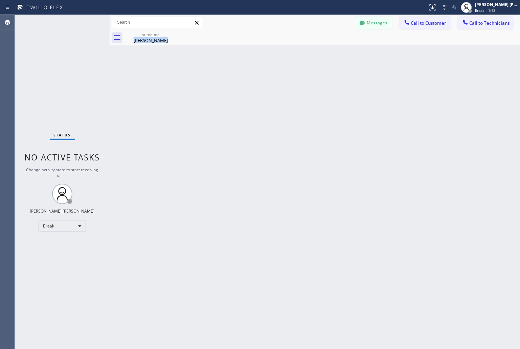
click at [281, 117] on div "Back to Dashboard Change Sender ID Customers Technicians KD Krissy Do [DATE] 02…" at bounding box center [315, 182] width 411 height 334
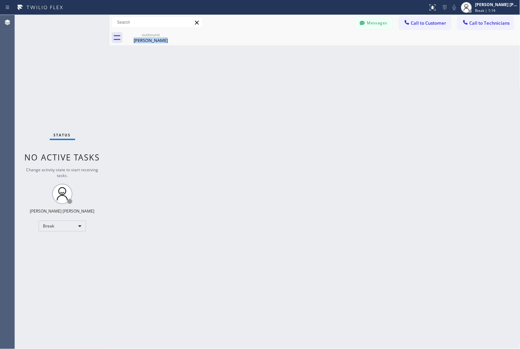
click at [281, 117] on div "Back to Dashboard Change Sender ID Customers Technicians KD Krissy Do [DATE] 02…" at bounding box center [315, 182] width 411 height 334
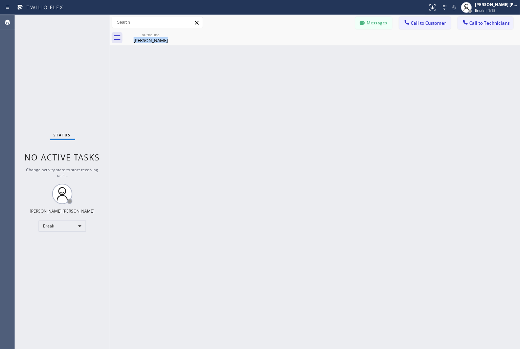
click at [281, 117] on div "Back to Dashboard Change Sender ID Customers Technicians KD Krissy Do [DATE] 02…" at bounding box center [315, 182] width 411 height 334
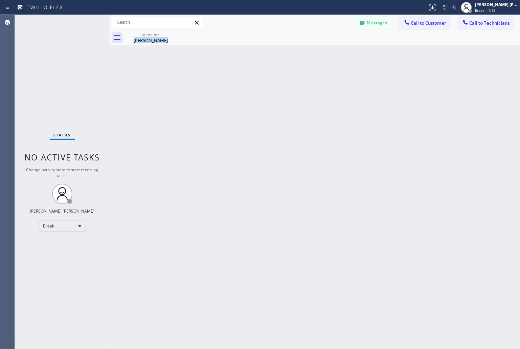
click at [281, 117] on div "Back to Dashboard Change Sender ID Customers Technicians KD Krissy Do [DATE] 02…" at bounding box center [315, 182] width 411 height 334
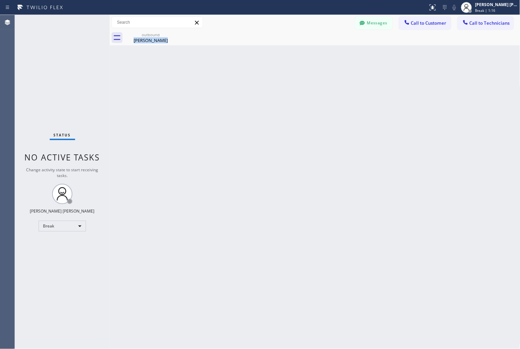
click at [281, 117] on div "Back to Dashboard Change Sender ID Customers Technicians KD Krissy Do [DATE] 02…" at bounding box center [315, 182] width 411 height 334
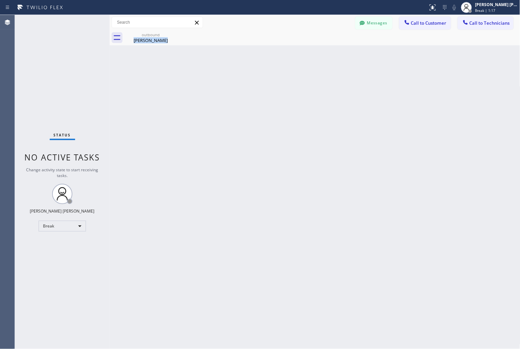
click at [281, 117] on div "Back to Dashboard Change Sender ID Customers Technicians KD Krissy Do [DATE] 02…" at bounding box center [315, 182] width 411 height 334
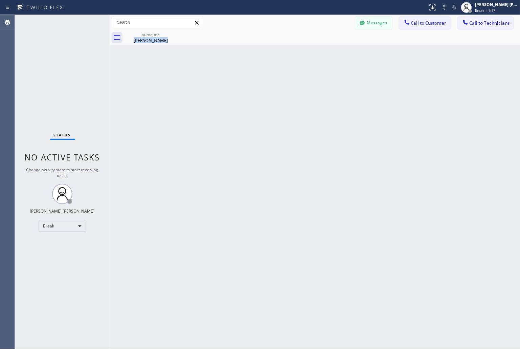
click at [281, 117] on div "Back to Dashboard Change Sender ID Customers Technicians KD Krissy Do [DATE] 02…" at bounding box center [315, 182] width 411 height 334
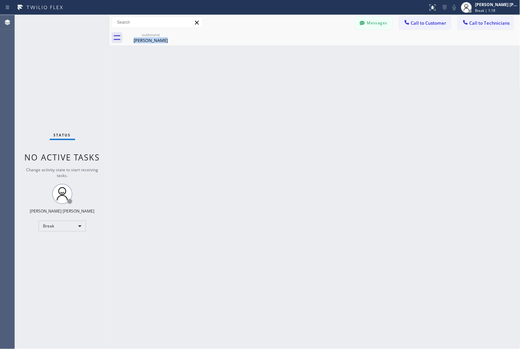
click at [281, 117] on div "Back to Dashboard Change Sender ID Customers Technicians KD Krissy Do [DATE] 02…" at bounding box center [315, 182] width 411 height 334
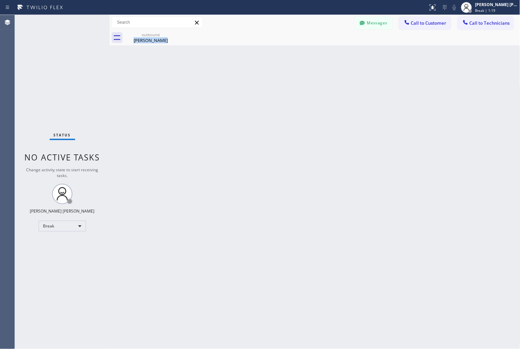
click at [281, 117] on div "Back to Dashboard Change Sender ID Customers Technicians KD Krissy Do [DATE] 02…" at bounding box center [315, 182] width 411 height 334
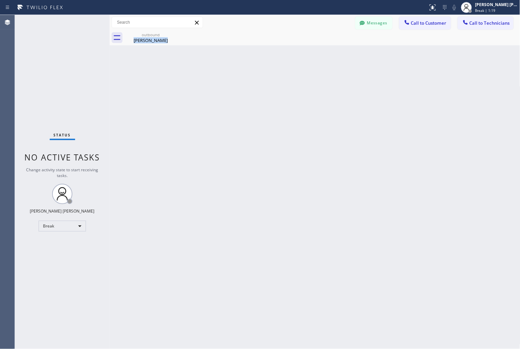
click at [281, 117] on div "Back to Dashboard Change Sender ID Customers Technicians KD Krissy Do [DATE] 02…" at bounding box center [315, 182] width 411 height 334
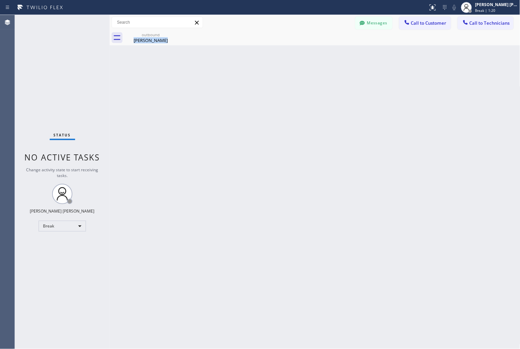
click at [281, 117] on div "Back to Dashboard Change Sender ID Customers Technicians KD Krissy Do [DATE] 02…" at bounding box center [315, 182] width 411 height 334
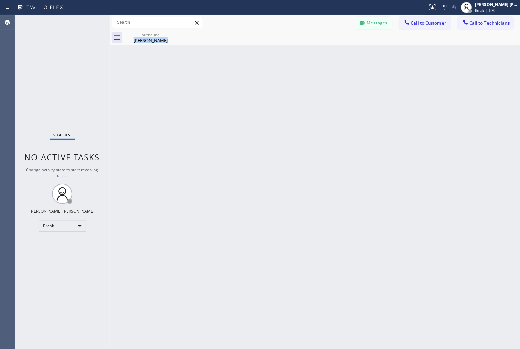
click at [281, 117] on div "Back to Dashboard Change Sender ID Customers Technicians KD Krissy Do [DATE] 02…" at bounding box center [315, 182] width 411 height 334
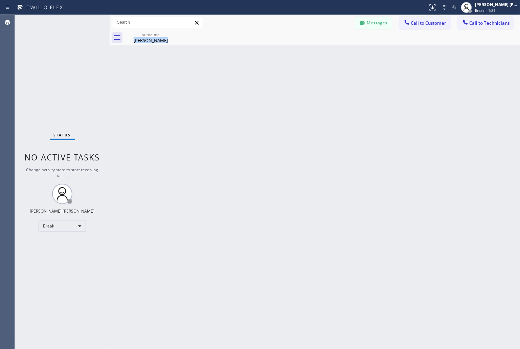
click at [281, 117] on div "Back to Dashboard Change Sender ID Customers Technicians KD Krissy Do [DATE] 02…" at bounding box center [315, 182] width 411 height 334
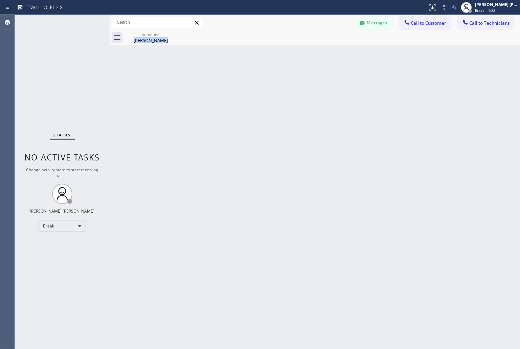
click at [281, 117] on div "Back to Dashboard Change Sender ID Customers Technicians KD Krissy Do [DATE] 02…" at bounding box center [315, 182] width 411 height 334
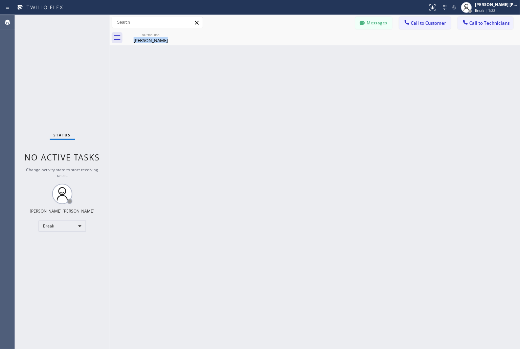
click at [281, 117] on div "Back to Dashboard Change Sender ID Customers Technicians KD Krissy Do [DATE] 02…" at bounding box center [315, 182] width 411 height 334
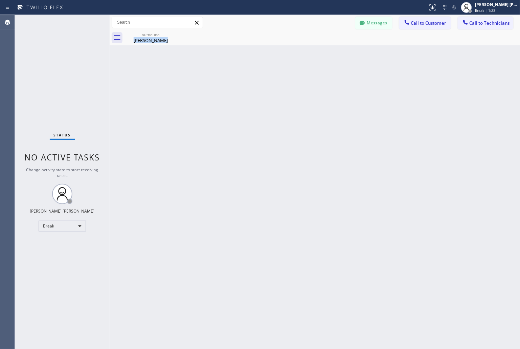
click at [281, 117] on div "Back to Dashboard Change Sender ID Customers Technicians KD Krissy Do [DATE] 02…" at bounding box center [315, 182] width 411 height 334
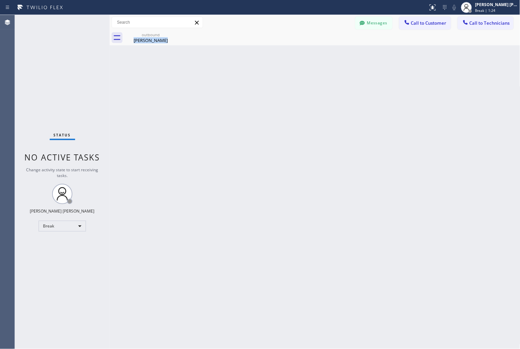
click at [281, 117] on div "Back to Dashboard Change Sender ID Customers Technicians KD Krissy Do [DATE] 02…" at bounding box center [315, 182] width 411 height 334
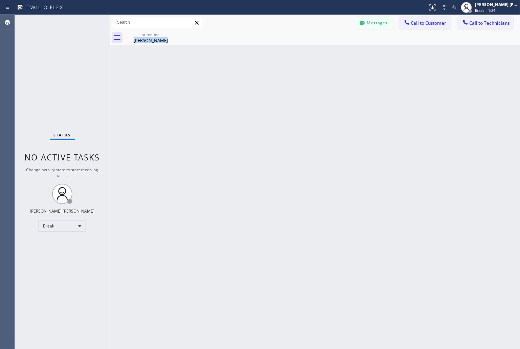
click at [281, 117] on div "Back to Dashboard Change Sender ID Customers Technicians KD Krissy Do [DATE] 02…" at bounding box center [315, 182] width 411 height 334
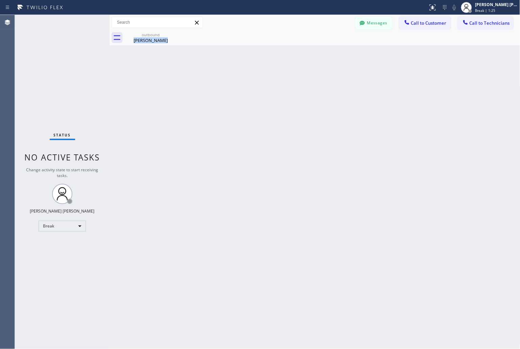
click at [281, 117] on div "Back to Dashboard Change Sender ID Customers Technicians KD Krissy Do [DATE] 02…" at bounding box center [315, 182] width 411 height 334
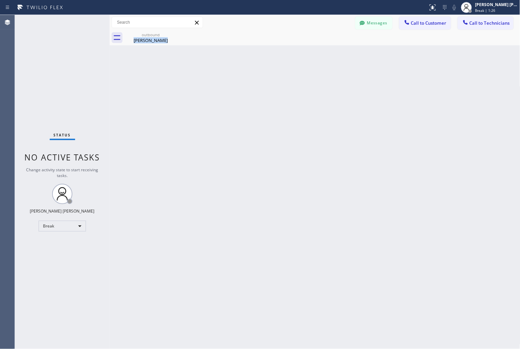
click at [281, 117] on div "Back to Dashboard Change Sender ID Customers Technicians KD Krissy Do [DATE] 02…" at bounding box center [315, 182] width 411 height 334
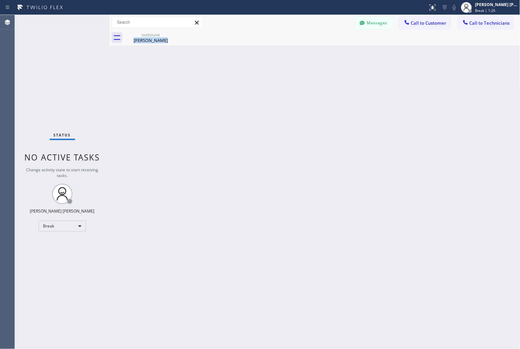
click at [281, 117] on div "Back to Dashboard Change Sender ID Customers Technicians KD Krissy Do [DATE] 02…" at bounding box center [315, 182] width 411 height 334
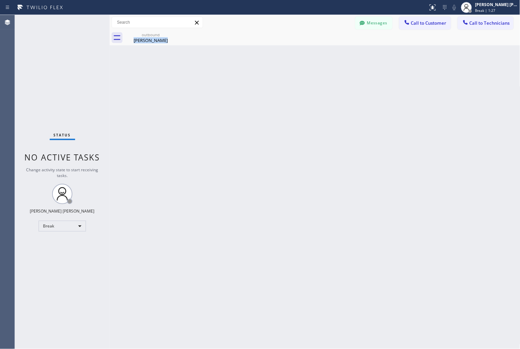
click at [281, 117] on div "Back to Dashboard Change Sender ID Customers Technicians KD Krissy Do [DATE] 02…" at bounding box center [315, 182] width 411 height 334
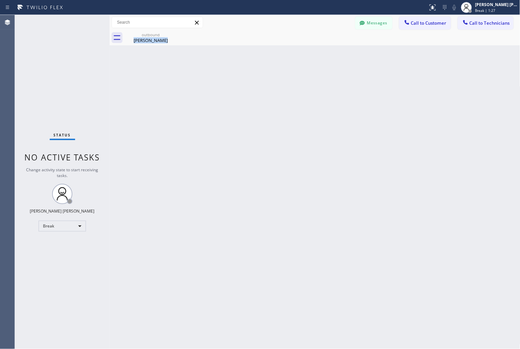
click at [281, 117] on div "Back to Dashboard Change Sender ID Customers Technicians KD Krissy Do [DATE] 02…" at bounding box center [315, 182] width 411 height 334
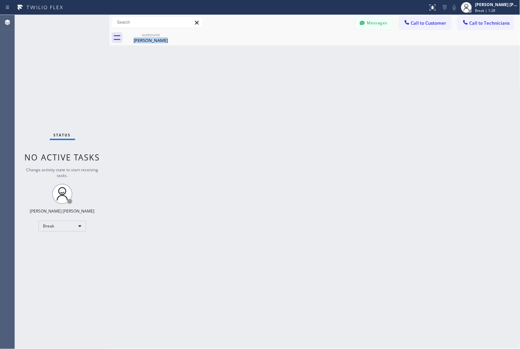
click at [281, 117] on div "Back to Dashboard Change Sender ID Customers Technicians KD Krissy Do [DATE] 02…" at bounding box center [315, 182] width 411 height 334
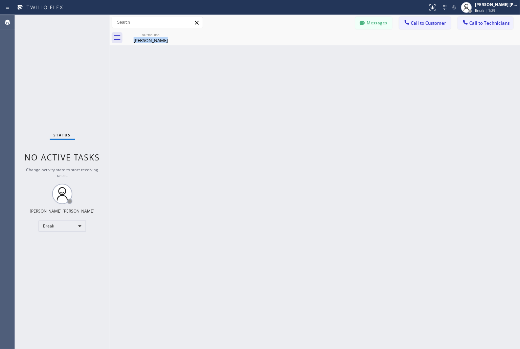
click at [281, 117] on div "Back to Dashboard Change Sender ID Customers Technicians KD Krissy Do [DATE] 02…" at bounding box center [315, 182] width 411 height 334
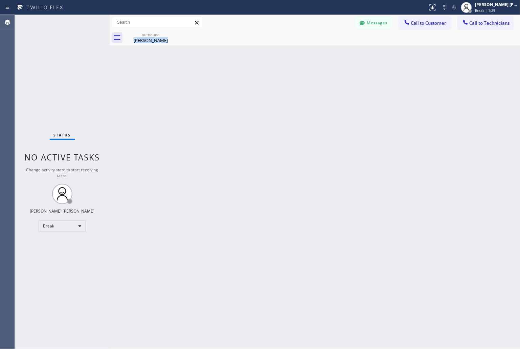
click at [281, 117] on div "Back to Dashboard Change Sender ID Customers Technicians KD Krissy Do [DATE] 02…" at bounding box center [315, 182] width 411 height 334
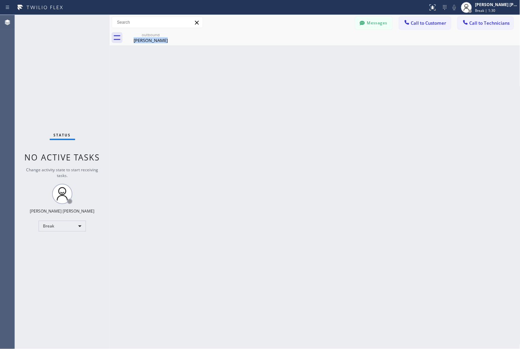
click at [281, 117] on div "Back to Dashboard Change Sender ID Customers Technicians KD Krissy Do [DATE] 02…" at bounding box center [315, 182] width 411 height 334
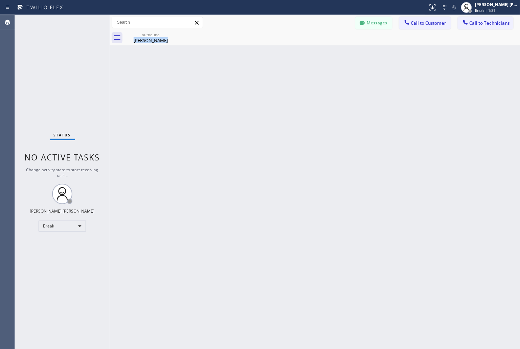
click at [281, 117] on div "Back to Dashboard Change Sender ID Customers Technicians KD Krissy Do [DATE] 02…" at bounding box center [315, 182] width 411 height 334
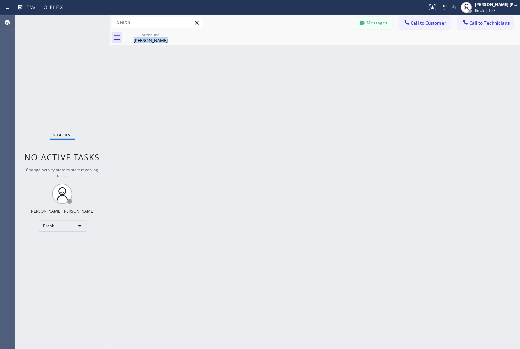
click at [281, 117] on div "Back to Dashboard Change Sender ID Customers Technicians KD Krissy Do [DATE] 02…" at bounding box center [315, 182] width 411 height 334
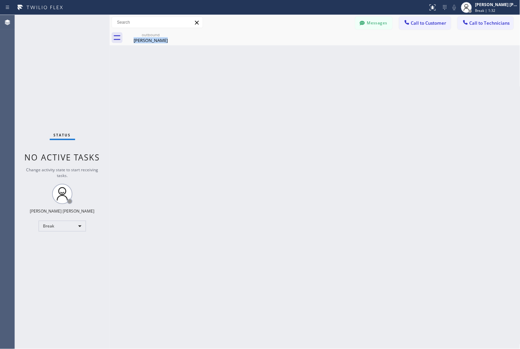
click at [281, 117] on div "Back to Dashboard Change Sender ID Customers Technicians KD Krissy Do [DATE] 02…" at bounding box center [315, 182] width 411 height 334
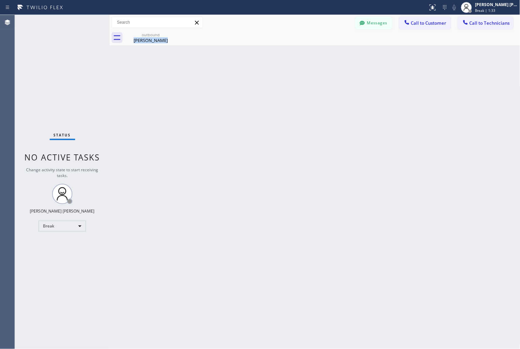
click at [281, 117] on div "Back to Dashboard Change Sender ID Customers Technicians KD Krissy Do [DATE] 02…" at bounding box center [315, 182] width 411 height 334
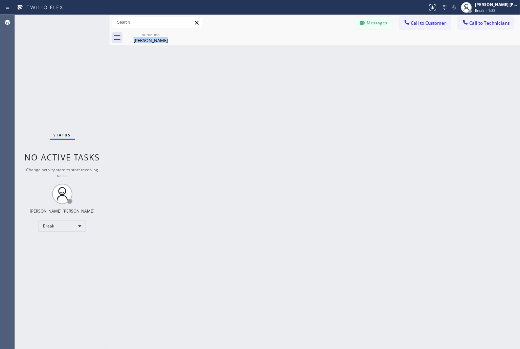
click at [281, 117] on div "Back to Dashboard Change Sender ID Customers Technicians KD Krissy Do [DATE] 02…" at bounding box center [315, 182] width 411 height 334
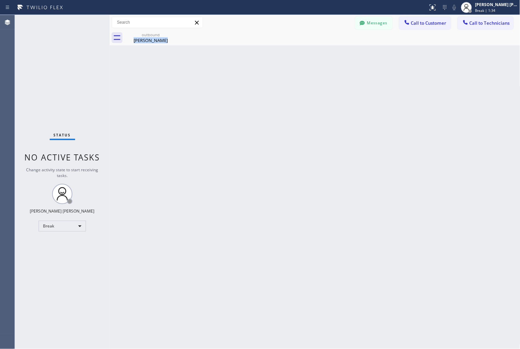
click at [281, 117] on div "Back to Dashboard Change Sender ID Customers Technicians KD Krissy Do [DATE] 02…" at bounding box center [315, 182] width 411 height 334
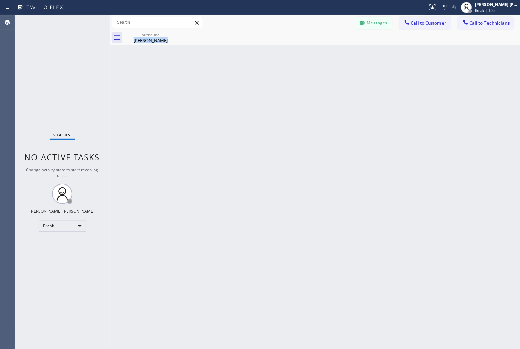
click at [281, 117] on div "Back to Dashboard Change Sender ID Customers Technicians KD Krissy Do [DATE] 02…" at bounding box center [315, 182] width 411 height 334
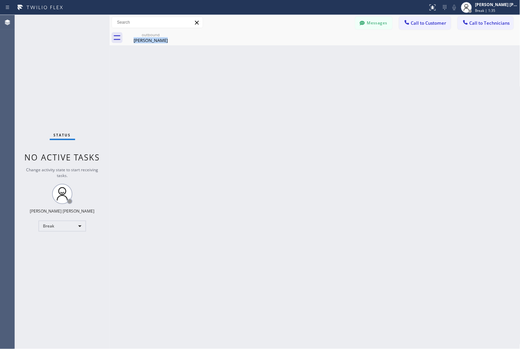
click at [281, 117] on div "Back to Dashboard Change Sender ID Customers Technicians KD Krissy Do [DATE] 02…" at bounding box center [315, 182] width 411 height 334
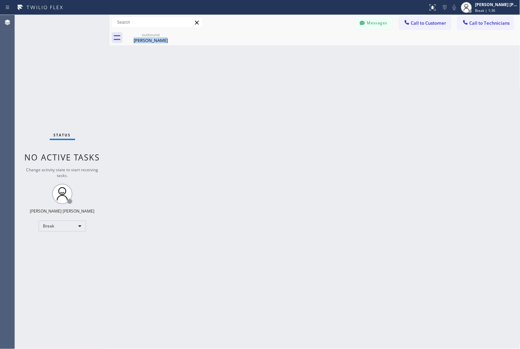
click at [281, 117] on div "Back to Dashboard Change Sender ID Customers Technicians KD Krissy Do [DATE] 02…" at bounding box center [315, 182] width 411 height 334
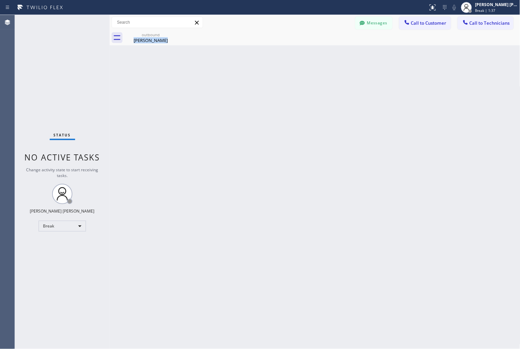
click at [281, 117] on div "Back to Dashboard Change Sender ID Customers Technicians KD Krissy Do [DATE] 02…" at bounding box center [315, 182] width 411 height 334
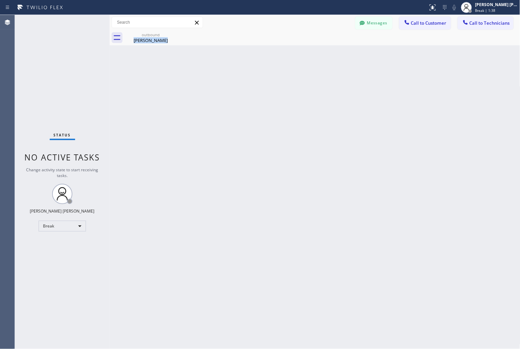
click at [281, 117] on div "Back to Dashboard Change Sender ID Customers Technicians KD Krissy Do [DATE] 02…" at bounding box center [315, 182] width 411 height 334
click
click at [484, 23] on span "Call to Technicians" at bounding box center [490, 23] width 40 height 6
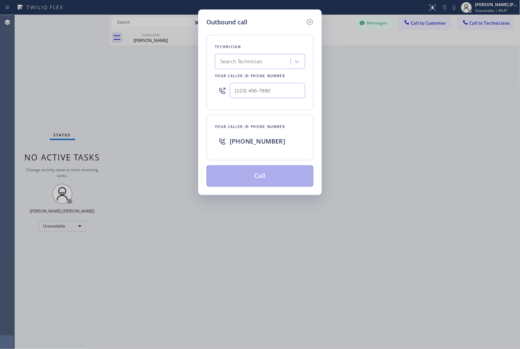
click at [251, 61] on div "Search Technician" at bounding box center [241, 62] width 42 height 8
type input "sevak"
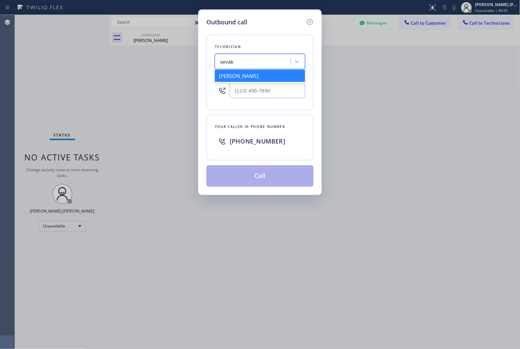
click at [246, 77] on div "[PERSON_NAME]" at bounding box center [260, 76] width 90 height 12
type input "[PHONE_NUMBER]"
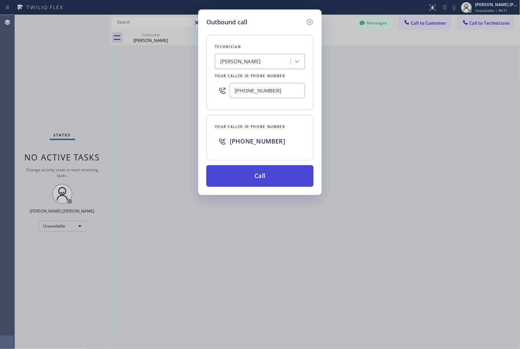
click at [248, 169] on button "Call" at bounding box center [260, 176] width 107 height 22
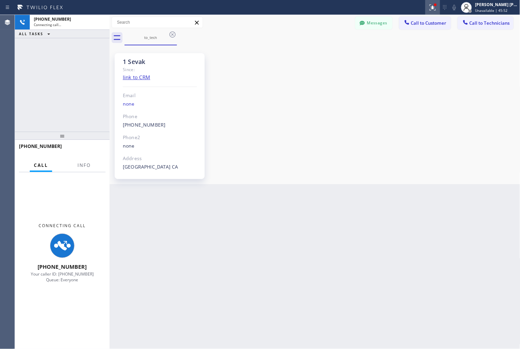
click at [434, 9] on icon at bounding box center [433, 7] width 8 height 8
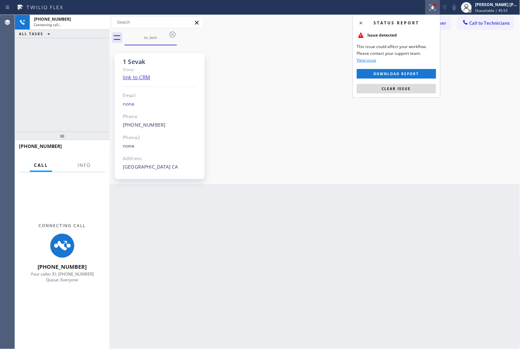
drag, startPoint x: 428, startPoint y: 88, endPoint x: 417, endPoint y: 83, distance: 12.5
click at [428, 88] on button "Clear issue" at bounding box center [396, 88] width 79 height 9
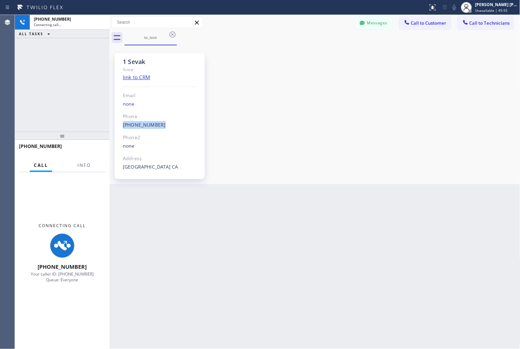
copy link "[PHONE_NUMBER]"
drag, startPoint x: 153, startPoint y: 123, endPoint x: 119, endPoint y: 128, distance: 34.5
click at [119, 128] on div "1 Sevak Since: link to CRM Email none Phone [PHONE_NUMBER] Outbound call Techni…" at bounding box center [160, 116] width 90 height 126
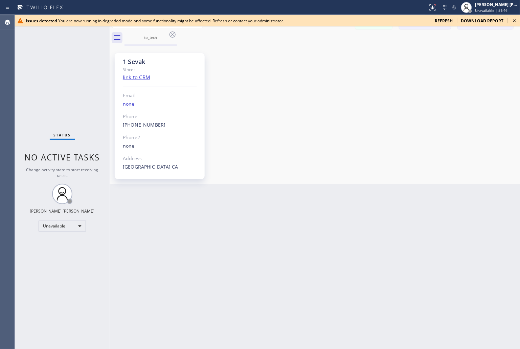
click at [519, 21] on icon at bounding box center [515, 21] width 8 height 8
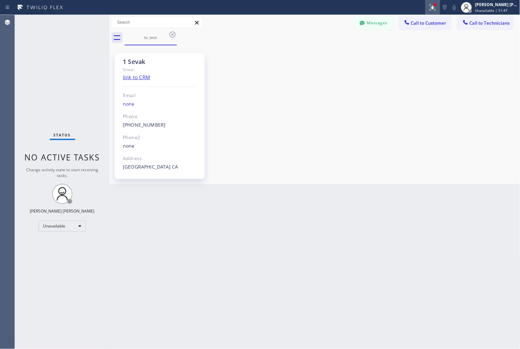
click at [430, 11] on icon at bounding box center [433, 7] width 8 height 8
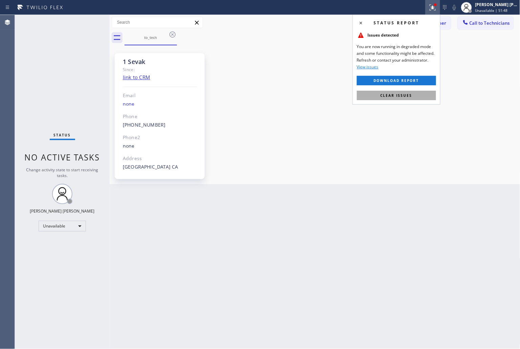
click at [388, 97] on span "Clear issues" at bounding box center [397, 95] width 32 height 5
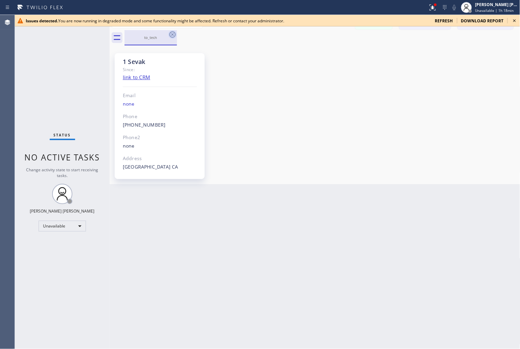
click at [175, 33] on icon at bounding box center [173, 34] width 8 height 8
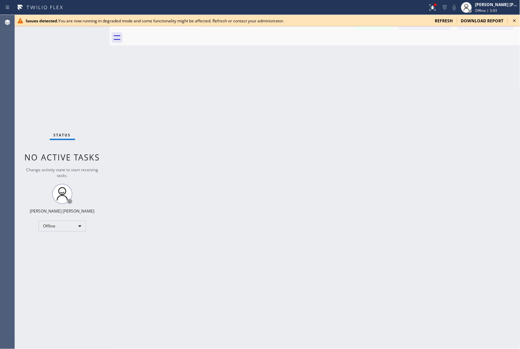
click at [448, 19] on span "refresh" at bounding box center [444, 21] width 18 height 6
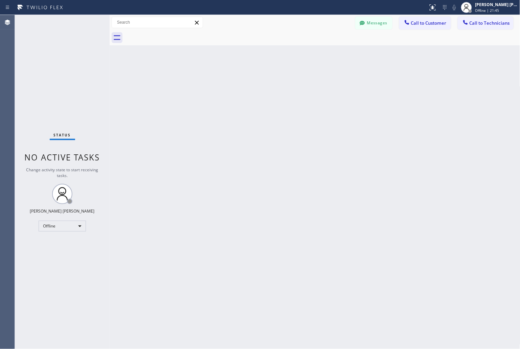
click at [34, 18] on div "Status No active tasks Change activity state to start receiving tasks. Ianne Ch…" at bounding box center [62, 182] width 95 height 334
click at [494, 10] on span "Offline | 21:47" at bounding box center [488, 10] width 24 height 5
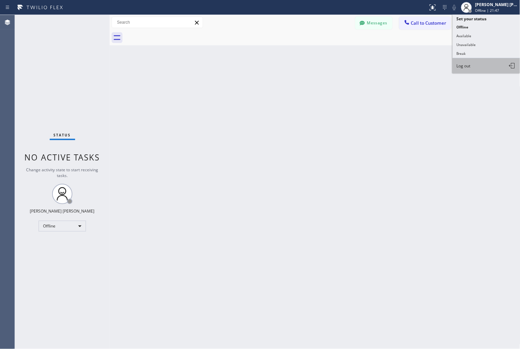
click at [490, 66] on button "Log out" at bounding box center [487, 65] width 68 height 15
